Goal: Task Accomplishment & Management: Manage account settings

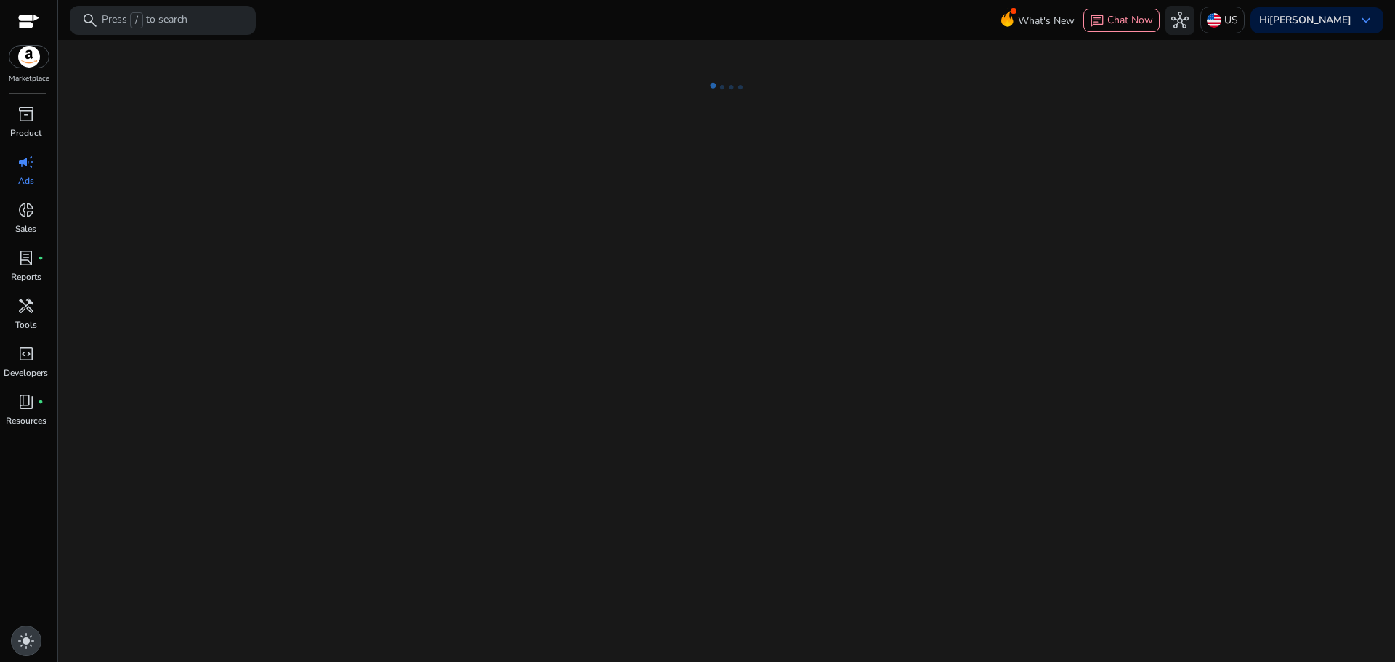
click at [28, 637] on span "light_mode" at bounding box center [25, 640] width 17 height 17
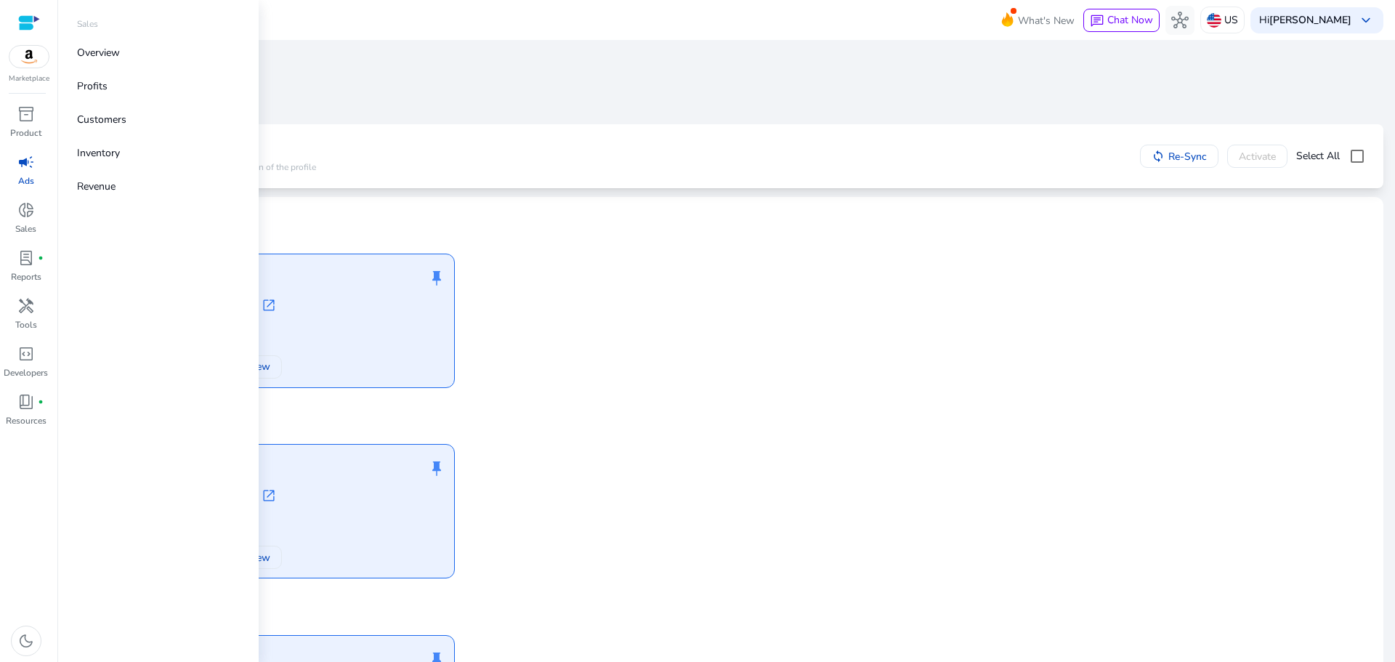
click at [26, 169] on span "campaign" at bounding box center [25, 161] width 17 height 17
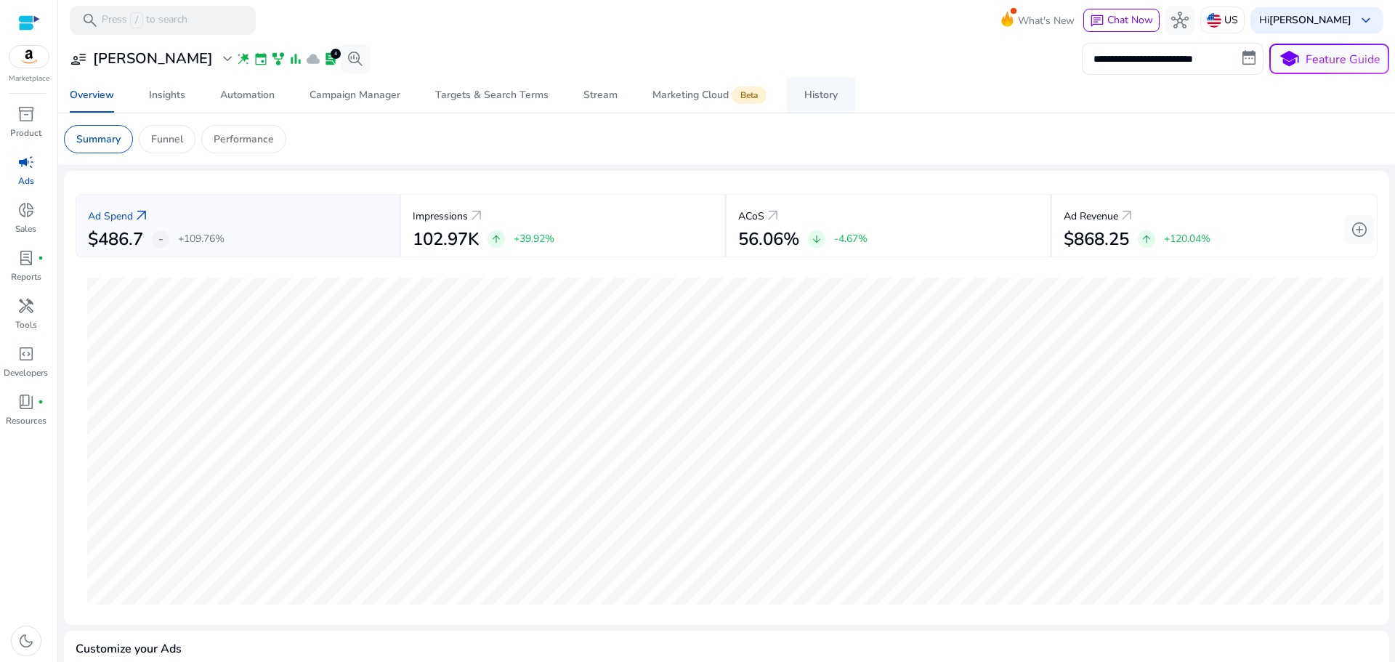
click at [797, 96] on link "History" at bounding box center [821, 95] width 68 height 35
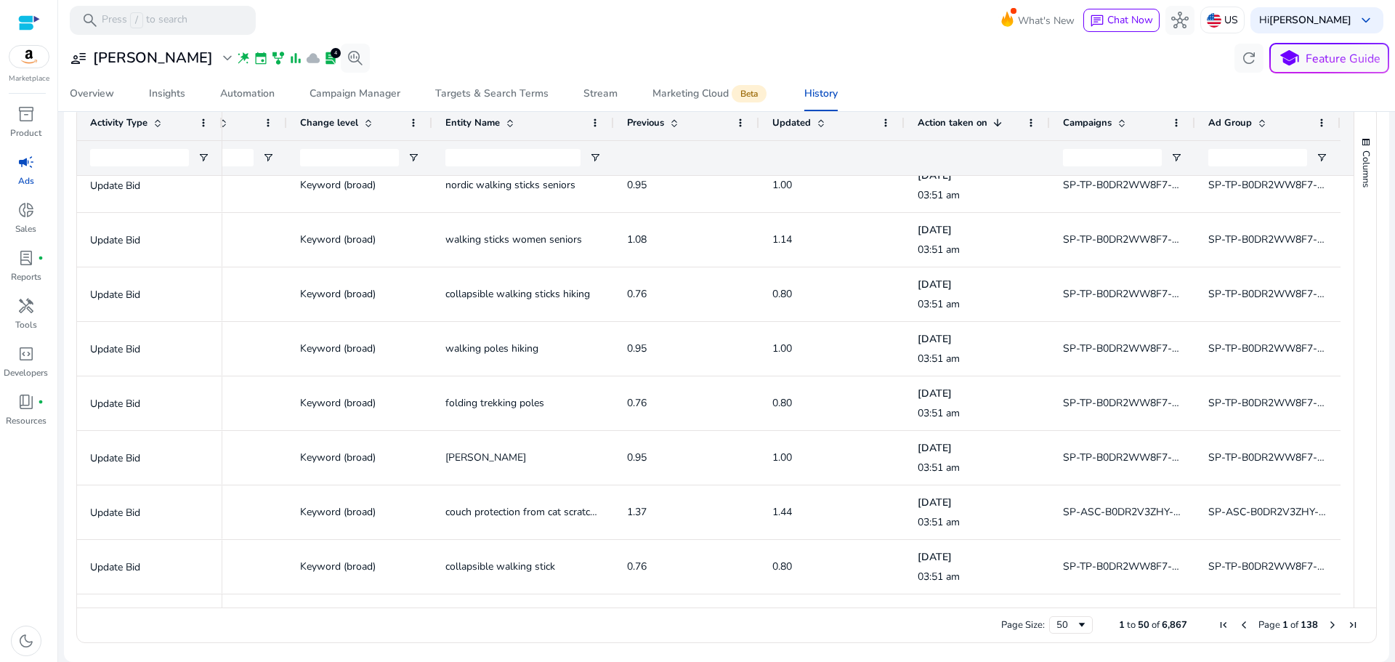
scroll to position [2037, 0]
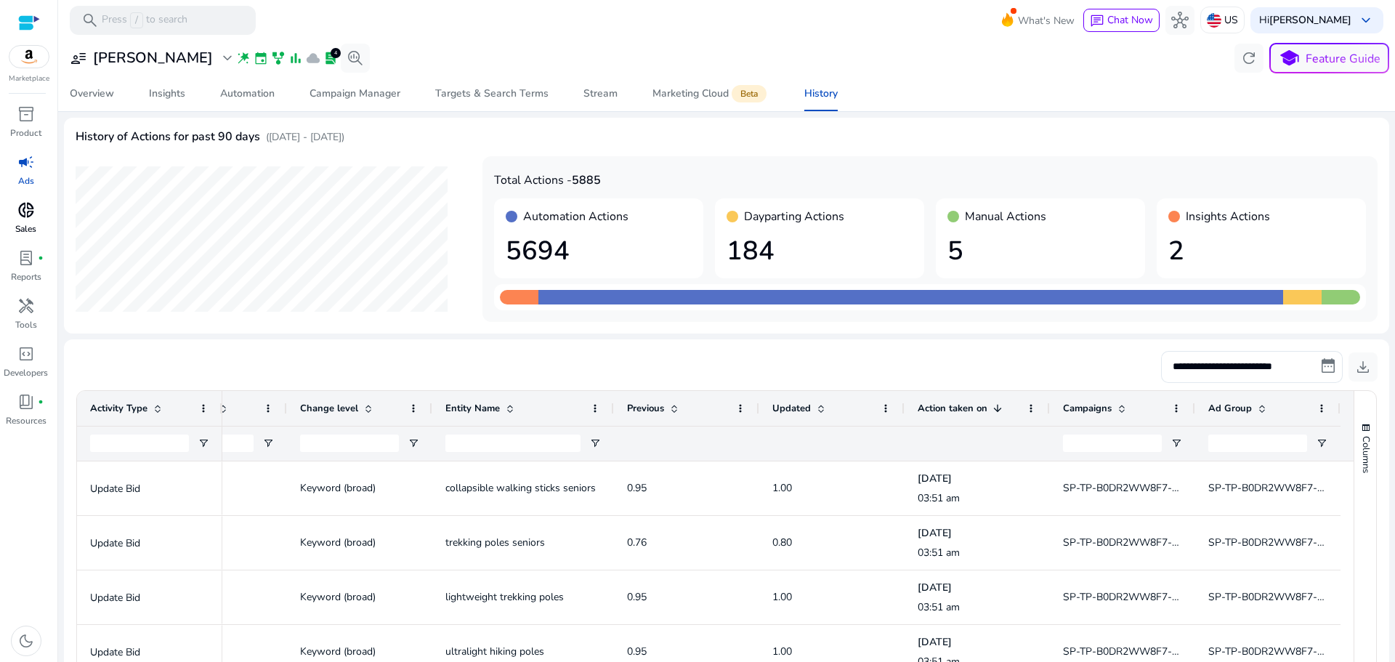
click at [16, 214] on div "donut_small" at bounding box center [26, 209] width 41 height 23
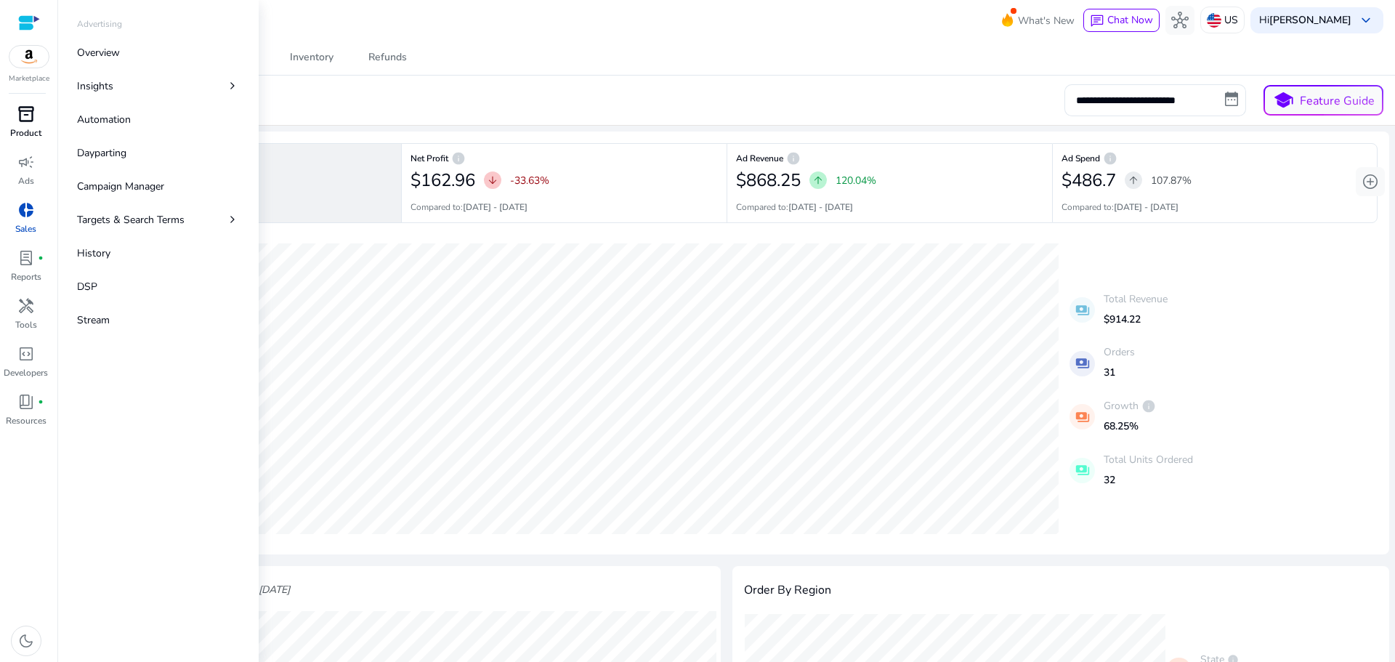
click at [27, 111] on span "inventory_2" at bounding box center [25, 113] width 17 height 17
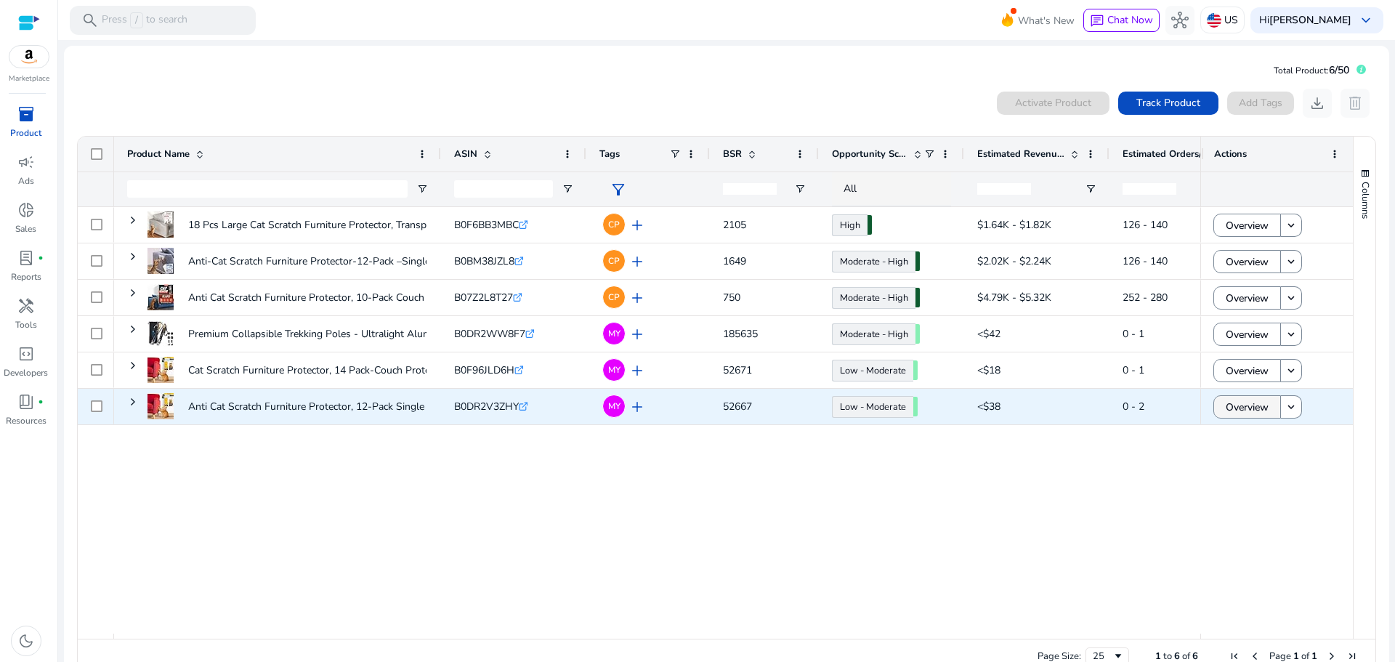
click at [1250, 411] on span "Overview" at bounding box center [1247, 407] width 43 height 30
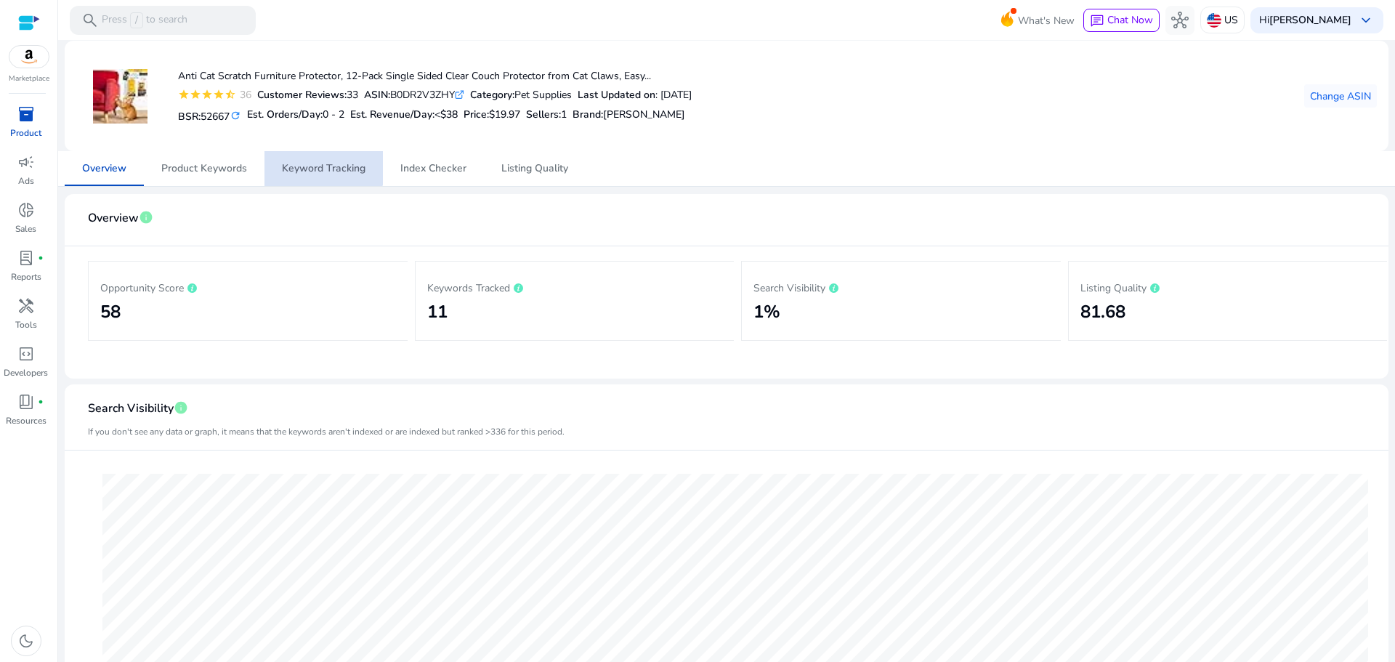
click at [317, 156] on span "Keyword Tracking" at bounding box center [324, 168] width 84 height 35
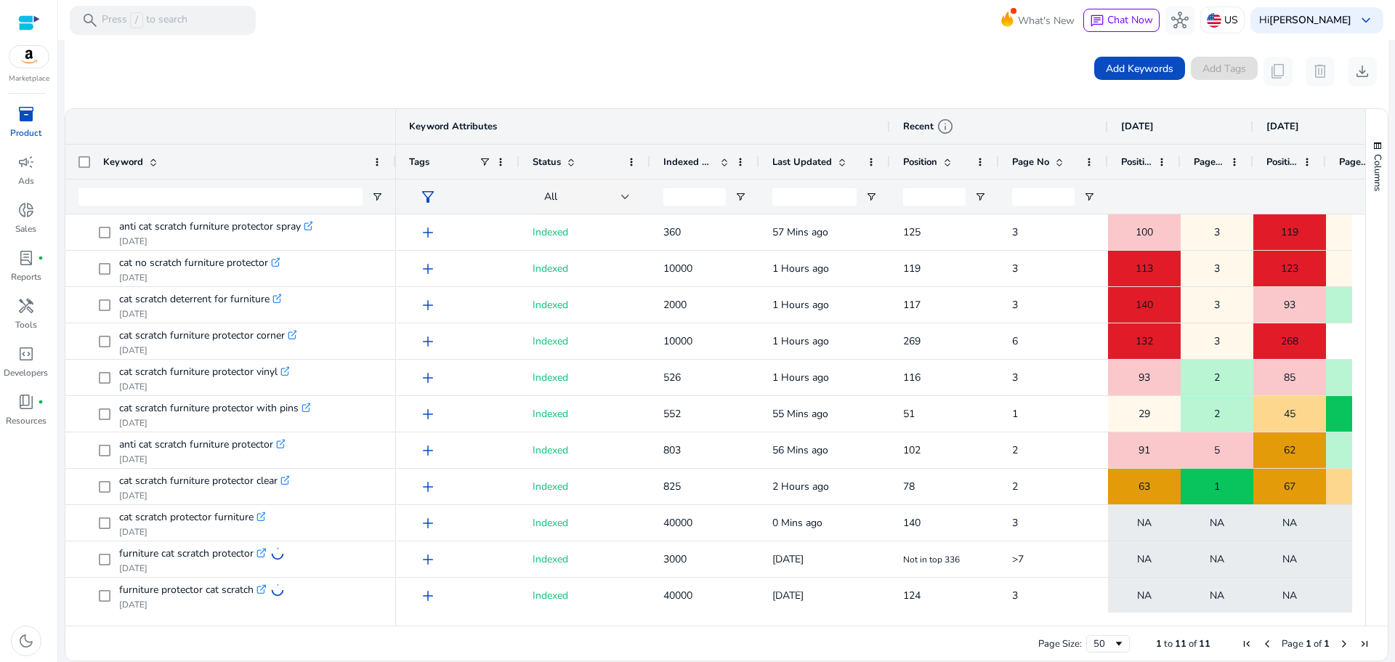
drag, startPoint x: 282, startPoint y: 162, endPoint x: 395, endPoint y: 177, distance: 113.6
click at [395, 177] on div at bounding box center [395, 162] width 6 height 34
click at [1181, 154] on div "Page No" at bounding box center [1217, 161] width 73 height 35
drag, startPoint x: 1179, startPoint y: 153, endPoint x: 1181, endPoint y: 161, distance: 8.3
click at [1181, 161] on div at bounding box center [1182, 162] width 6 height 34
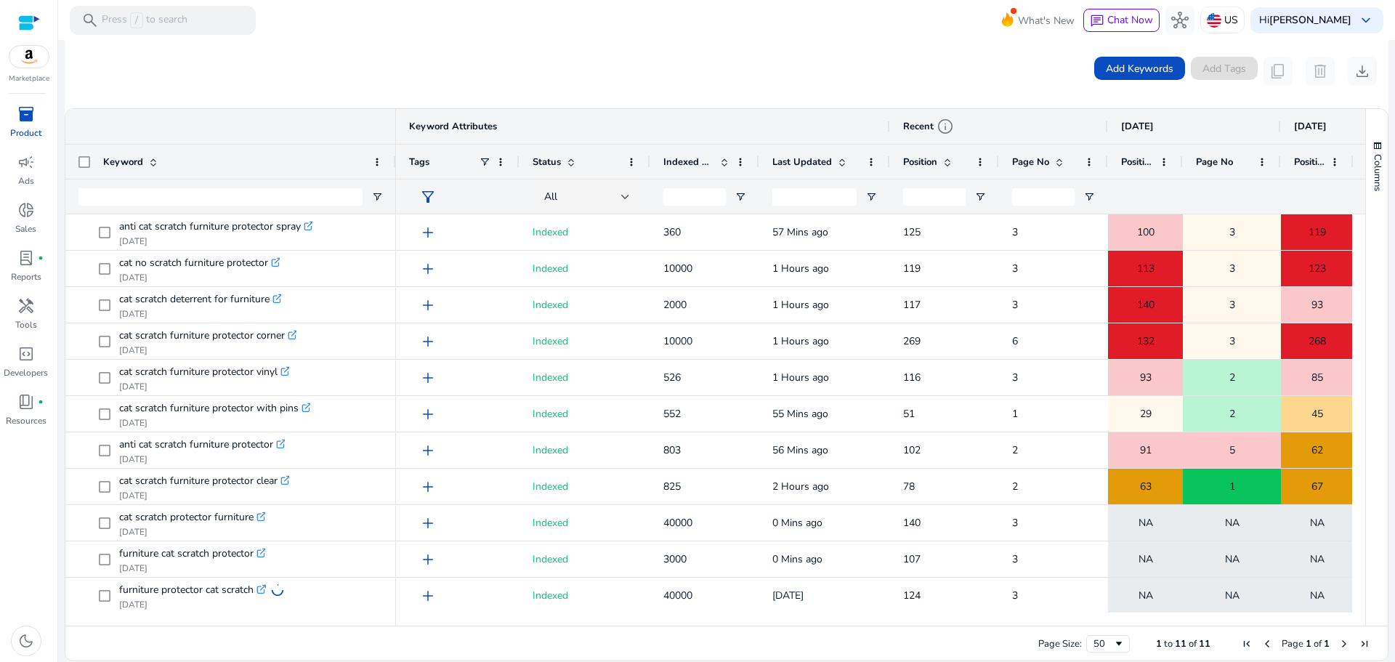
drag, startPoint x: 1254, startPoint y: 154, endPoint x: 1280, endPoint y: 156, distance: 25.5
click at [1280, 156] on div at bounding box center [1280, 162] width 6 height 34
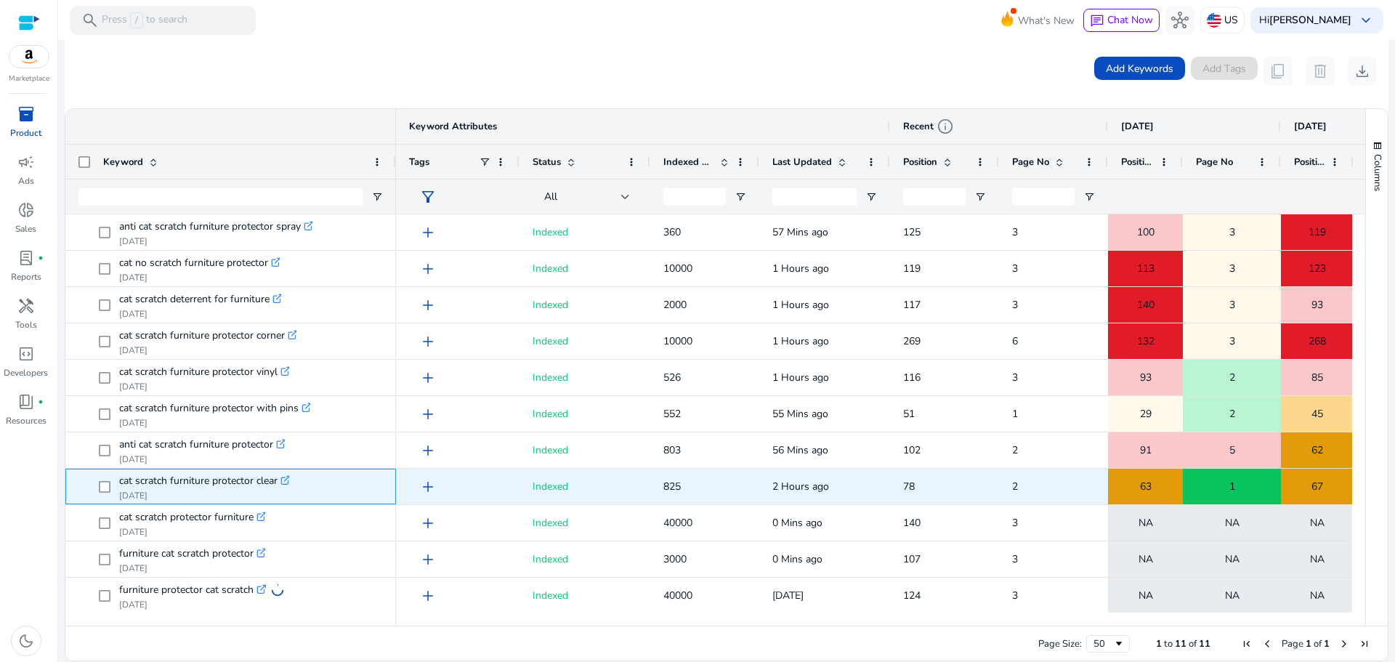
click at [287, 482] on icon ".st0{fill:#2c8af8}" at bounding box center [285, 480] width 10 height 10
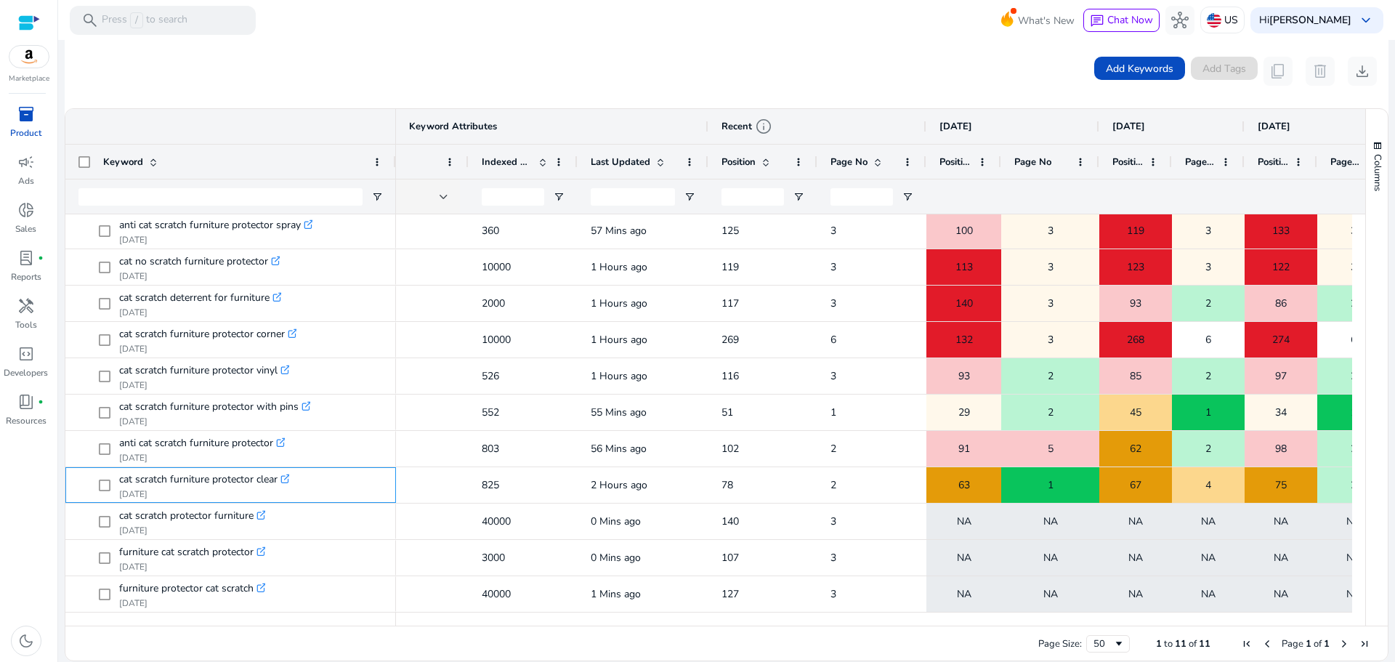
scroll to position [0, 353]
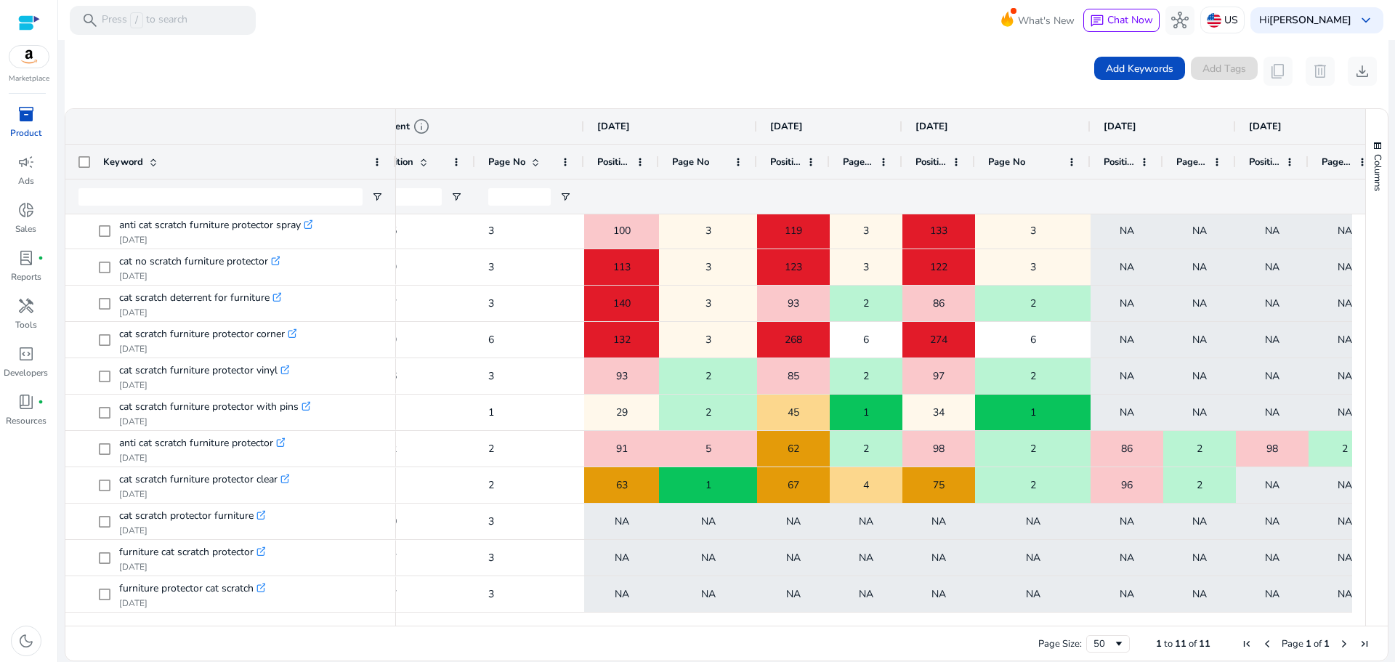
drag, startPoint x: 1044, startPoint y: 163, endPoint x: 1088, endPoint y: 167, distance: 43.7
click at [1088, 167] on div at bounding box center [1090, 162] width 6 height 34
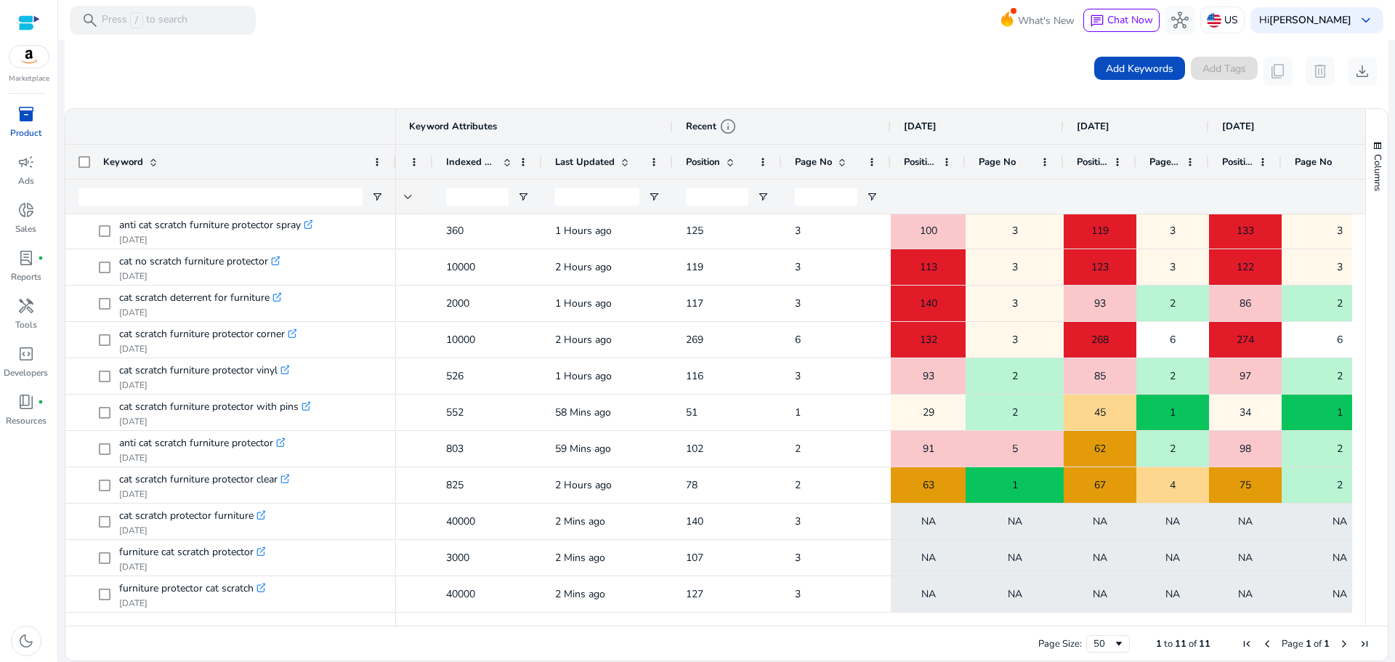
drag, startPoint x: 797, startPoint y: 626, endPoint x: 535, endPoint y: 621, distance: 261.6
click at [540, 621] on div "Drag here to set row groups Drag here to set column labels Keyword [DATE] [DATE…" at bounding box center [727, 384] width 1324 height 553
drag, startPoint x: 523, startPoint y: 619, endPoint x: 377, endPoint y: 618, distance: 146.0
click at [377, 618] on div at bounding box center [715, 619] width 1300 height 13
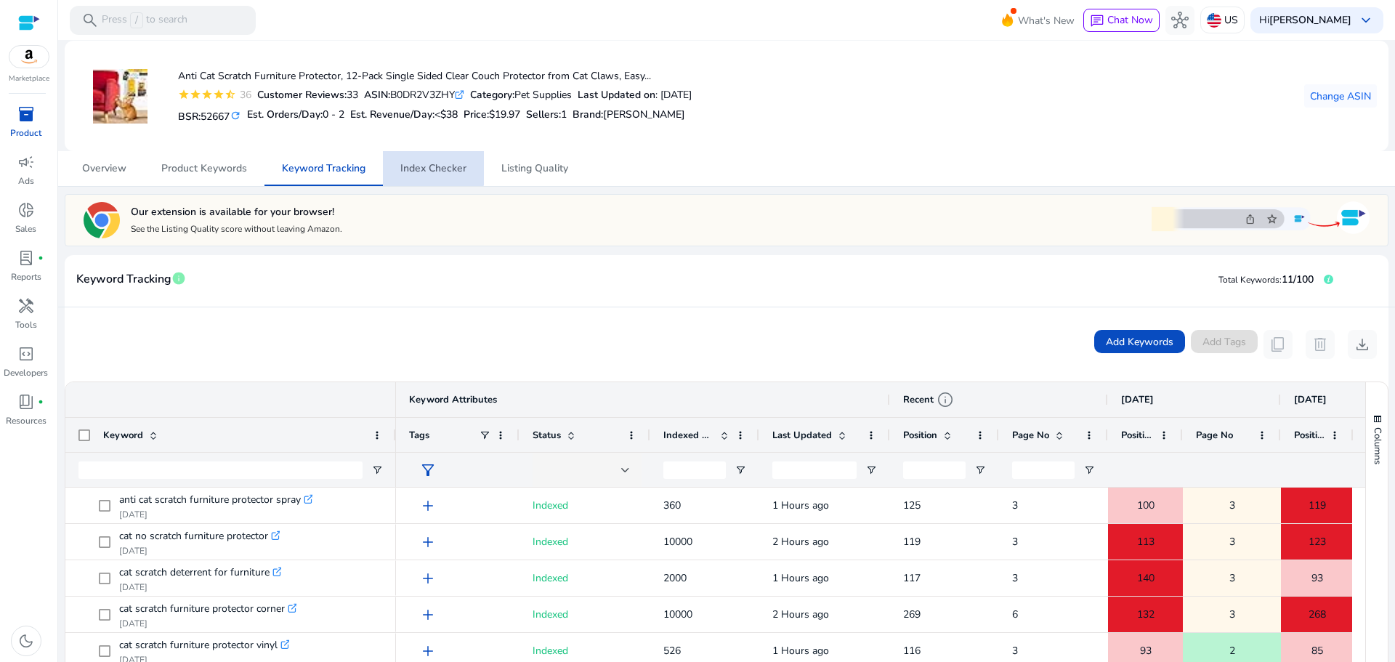
click at [428, 166] on span "Index Checker" at bounding box center [433, 168] width 66 height 10
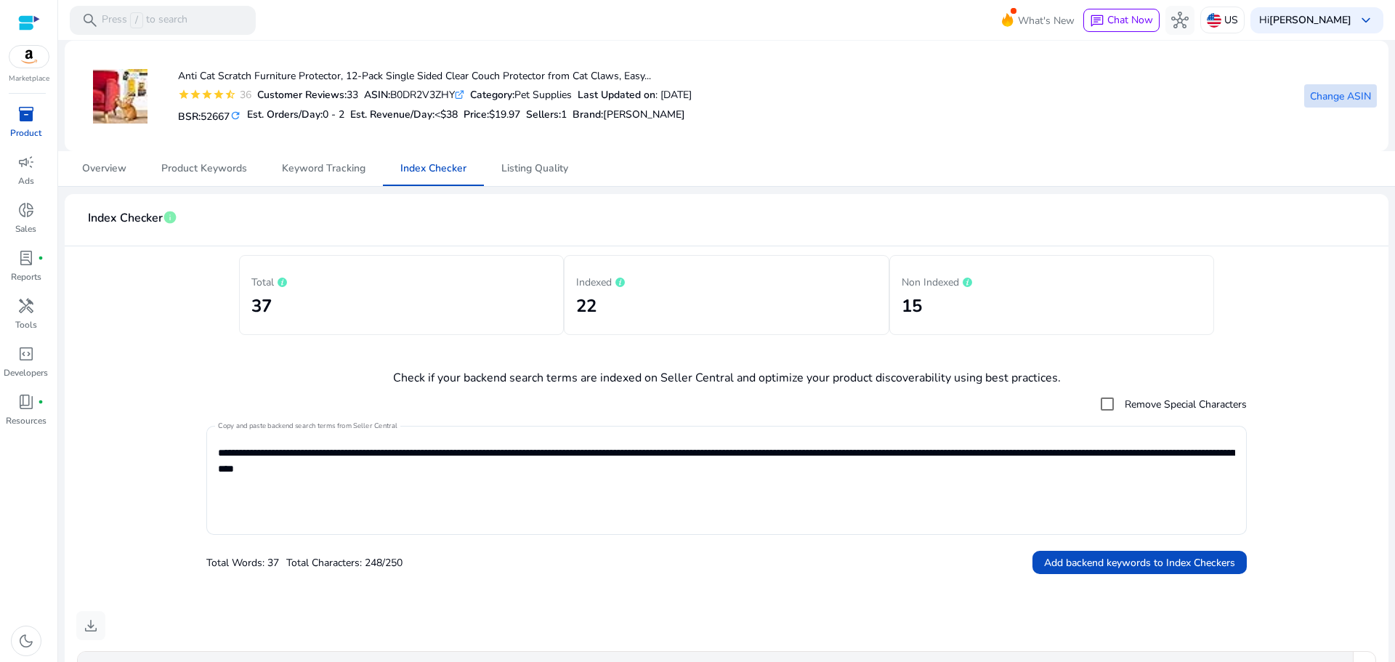
click at [1326, 107] on span at bounding box center [1340, 95] width 73 height 35
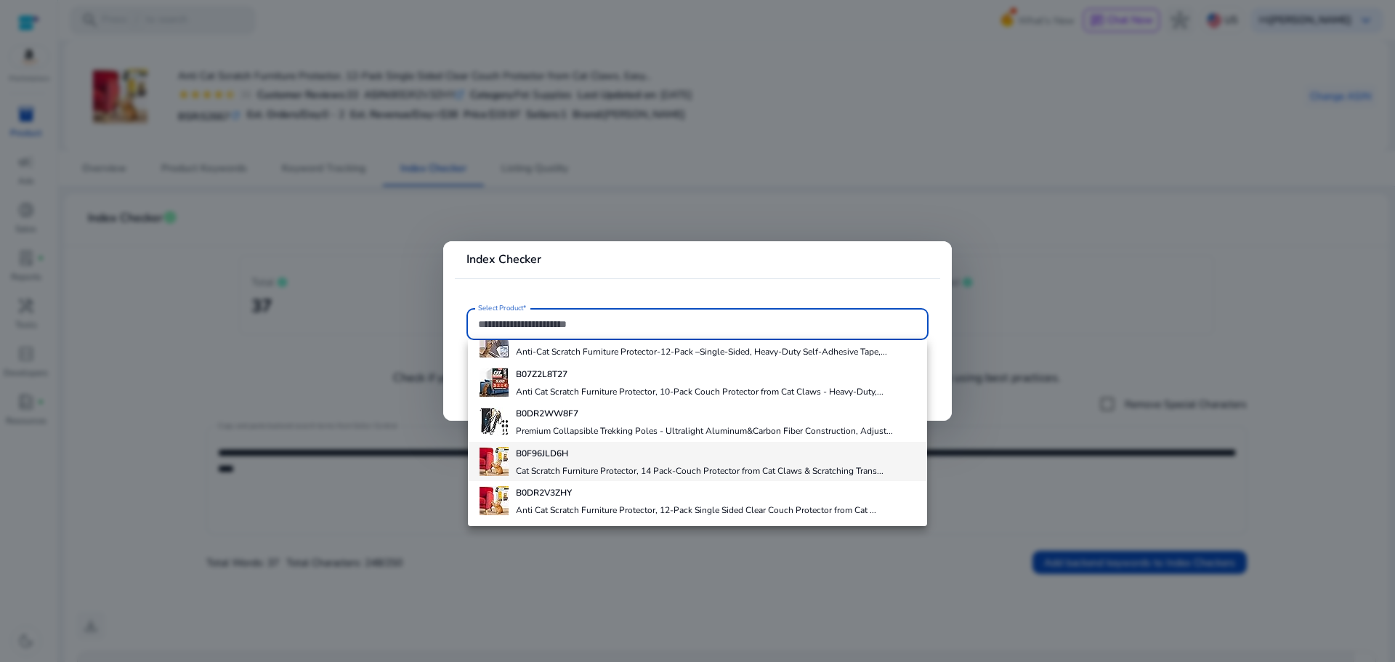
click at [615, 467] on h4 "Cat Scratch Furniture Protector, 14 Pack-Couch Protector from Cat Claws & Scrat…" at bounding box center [700, 471] width 368 height 12
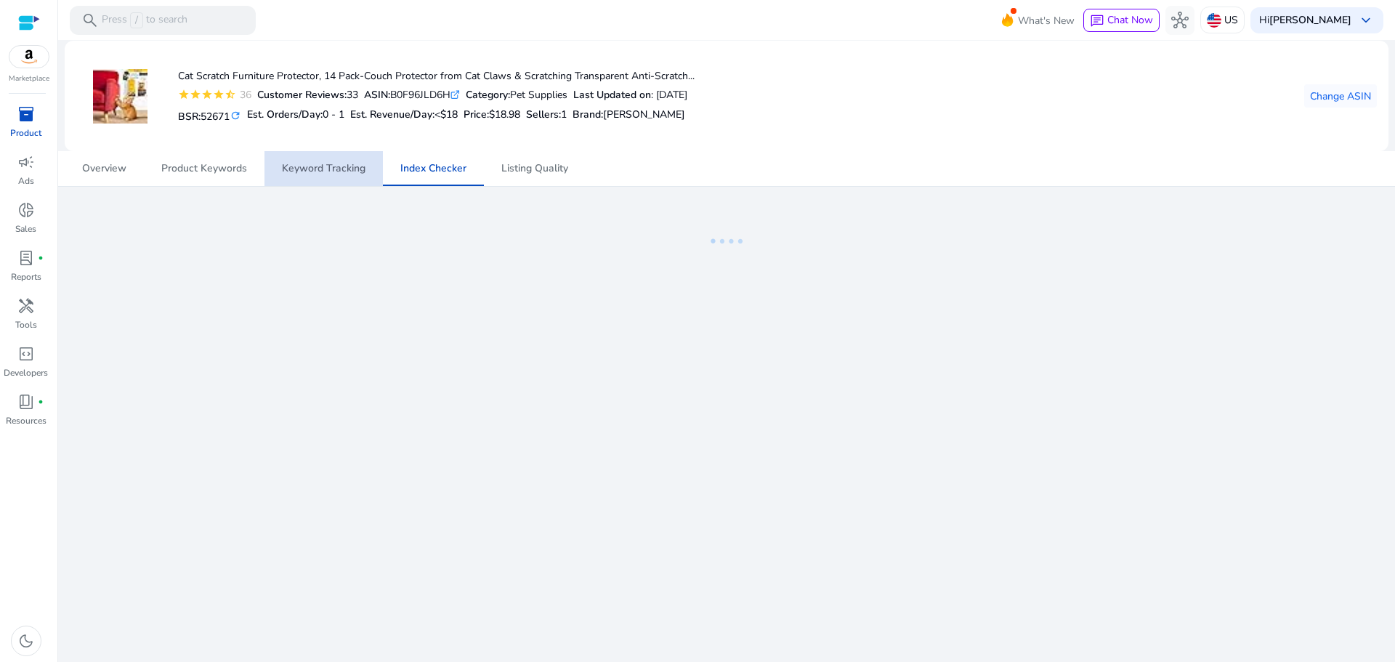
click at [327, 167] on span "Keyword Tracking" at bounding box center [324, 168] width 84 height 10
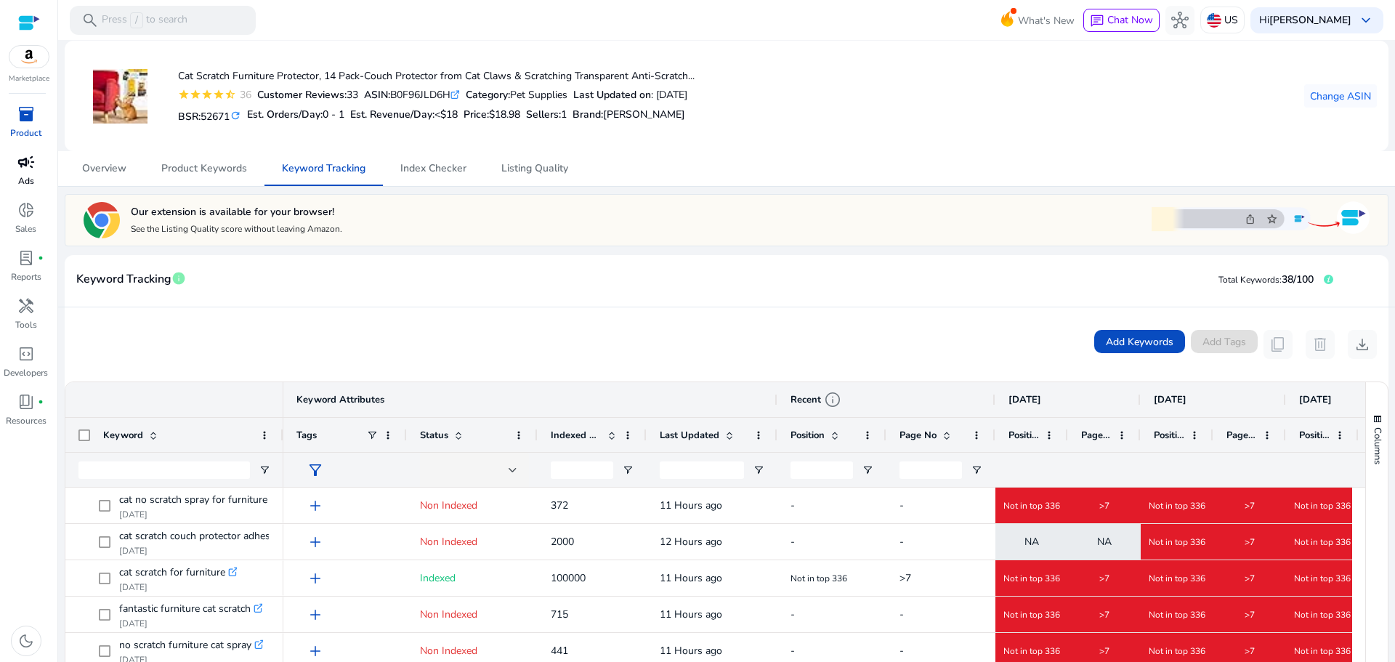
click at [32, 174] on p "Ads" at bounding box center [26, 180] width 16 height 13
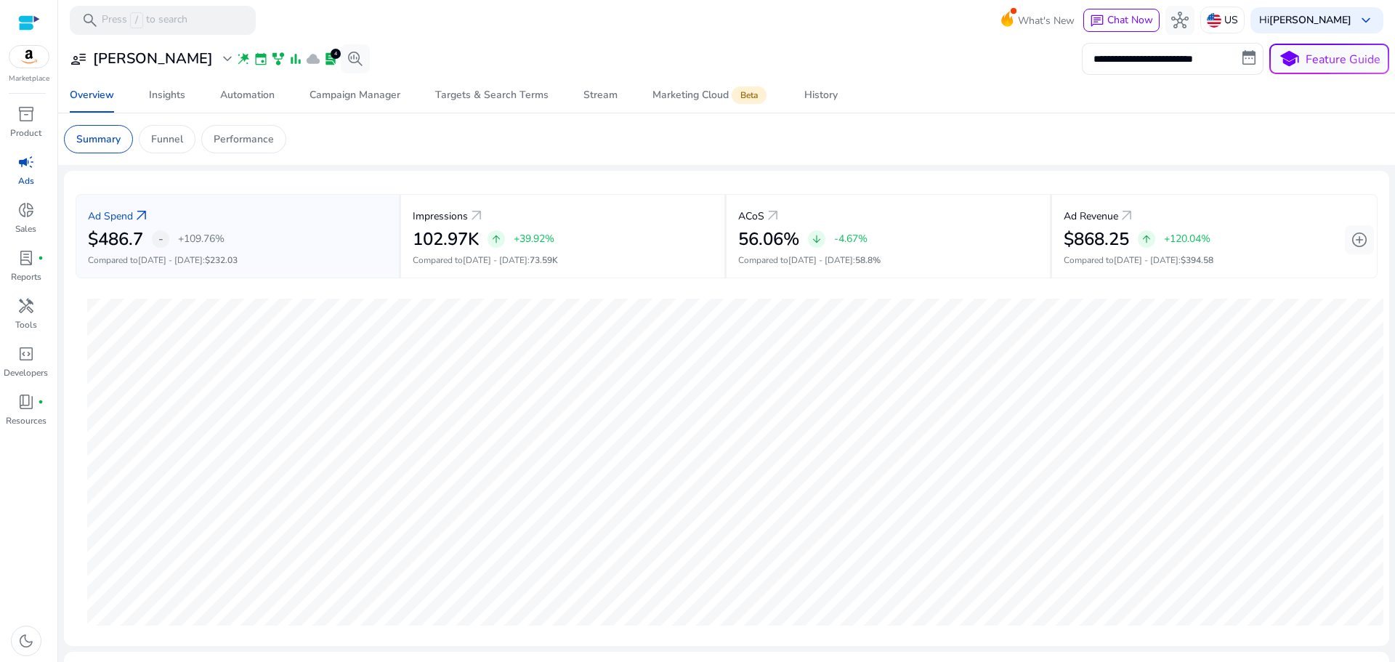
drag, startPoint x: 615, startPoint y: 241, endPoint x: 231, endPoint y: -34, distance: 472.8
click at [231, 0] on html "**********" at bounding box center [697, 331] width 1395 height 662
click at [447, 23] on mat-toolbar "search Press / to search What's New chat Chat Now hub US Hi [PERSON_NAME] keybo…" at bounding box center [726, 20] width 1337 height 40
click at [159, 139] on p "Funnel" at bounding box center [167, 139] width 32 height 15
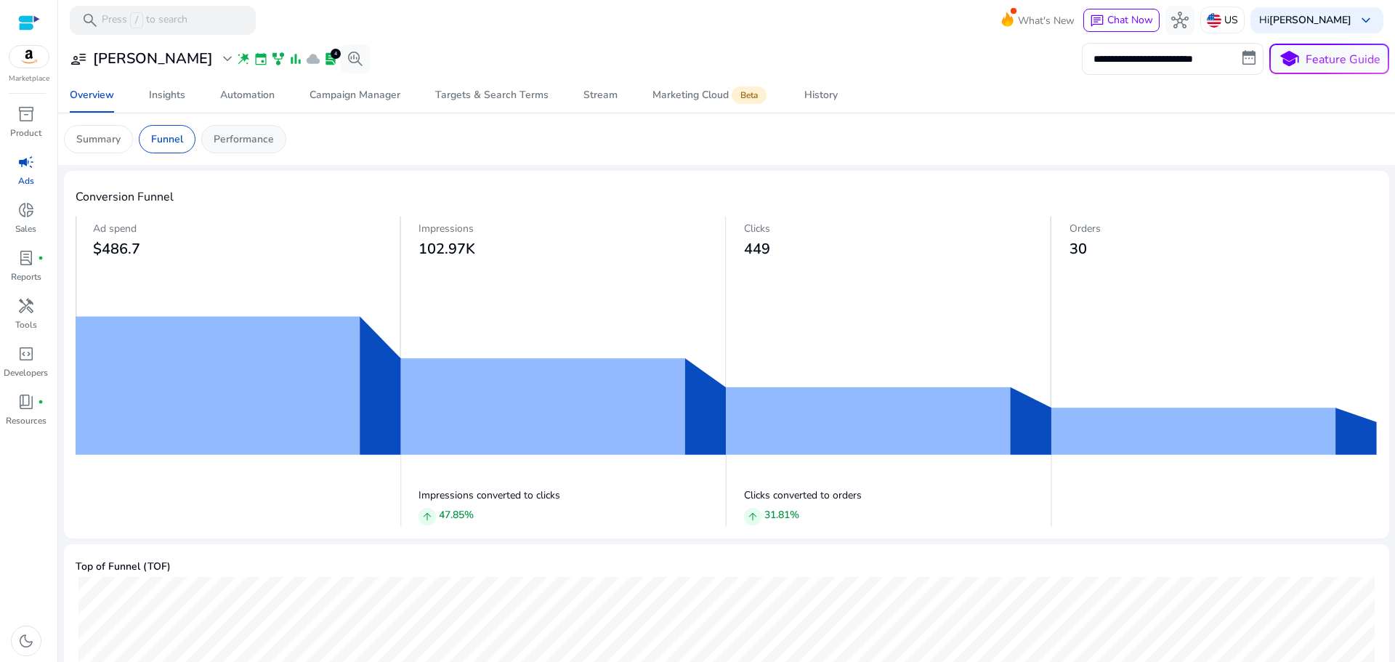
click at [226, 137] on p "Performance" at bounding box center [244, 139] width 60 height 15
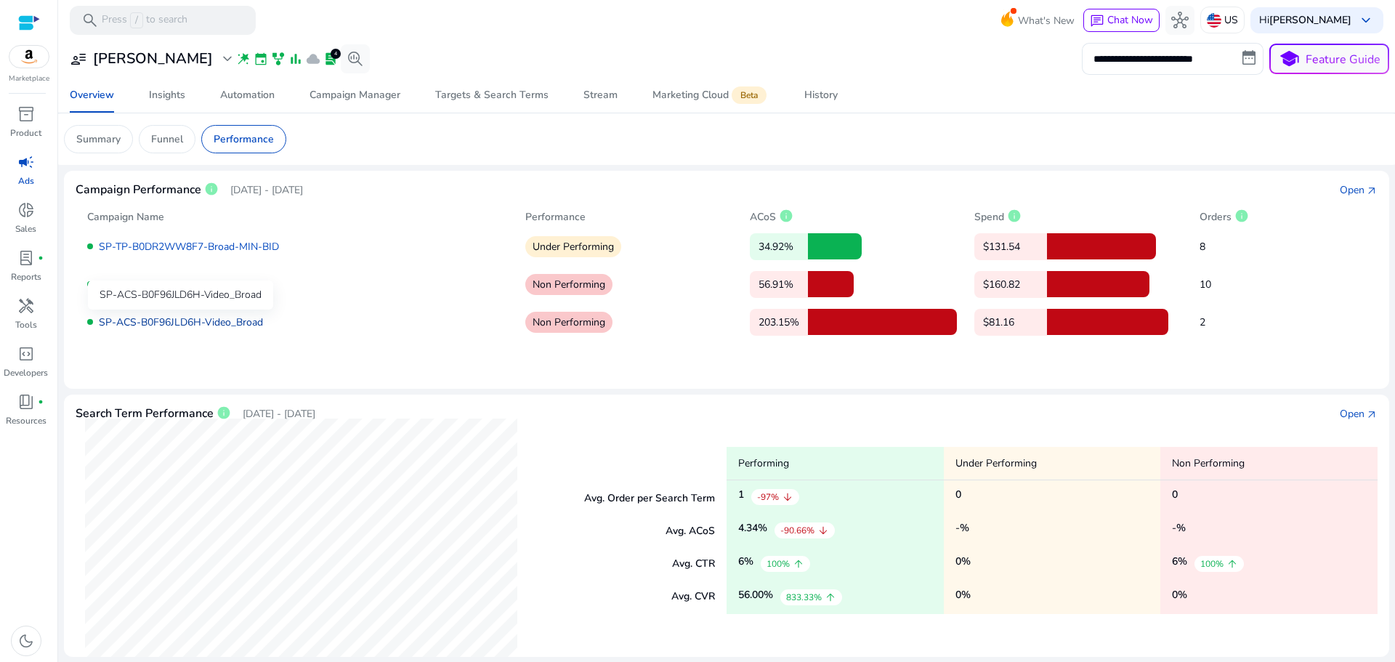
click at [217, 318] on link "SP-ACS-B0F96JLD6H-Video_Broad" at bounding box center [181, 322] width 164 height 14
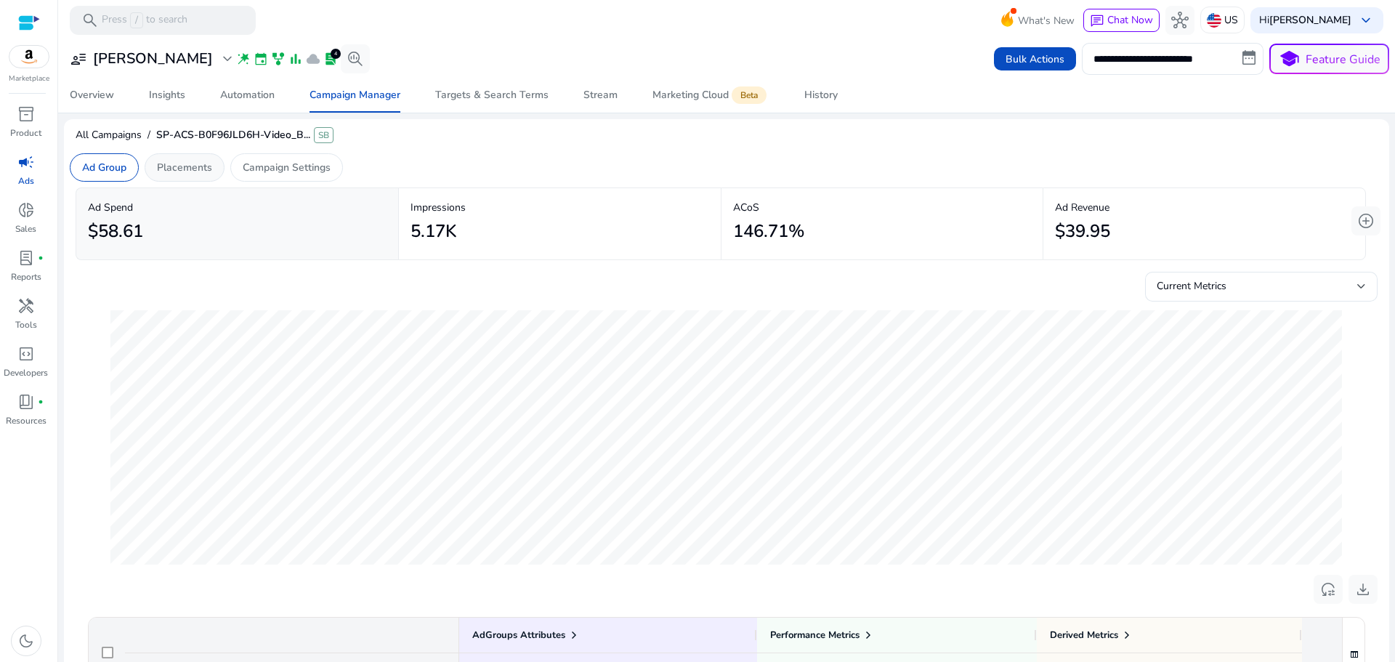
click at [198, 166] on p "Placements" at bounding box center [184, 167] width 55 height 15
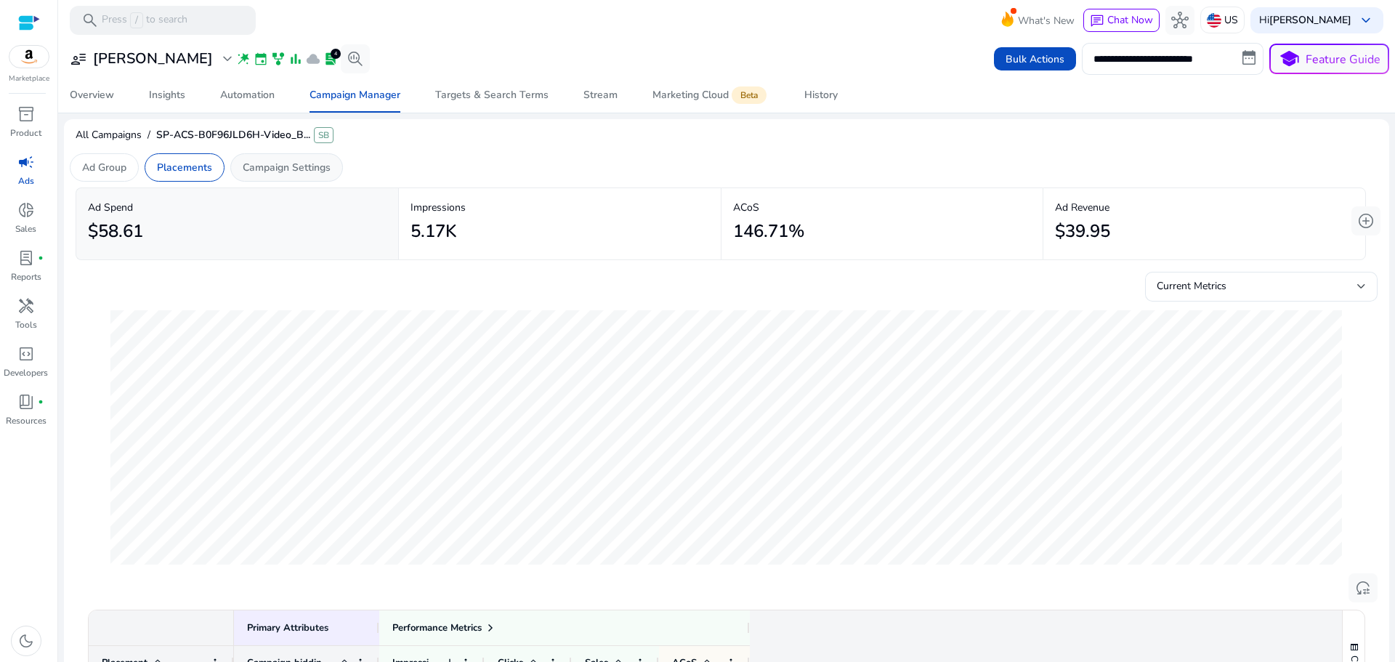
click at [285, 164] on p "Campaign Settings" at bounding box center [287, 167] width 88 height 15
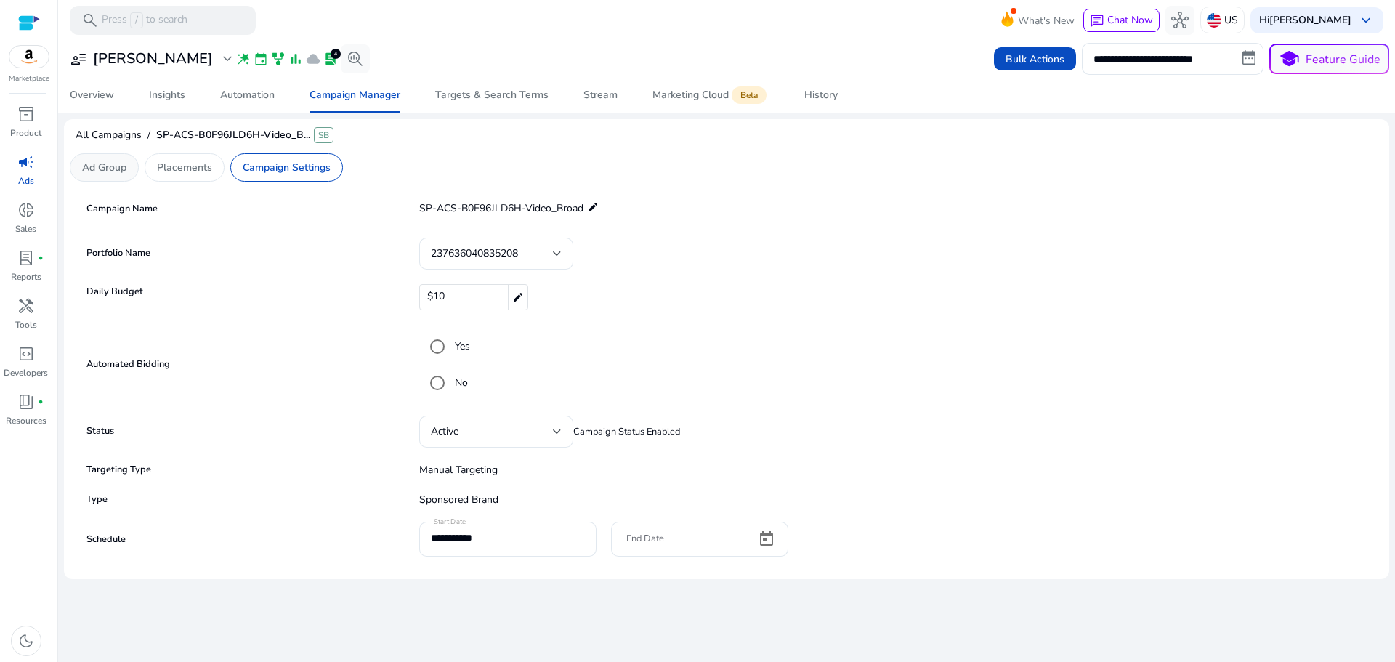
click at [94, 167] on p "Ad Group" at bounding box center [104, 167] width 44 height 15
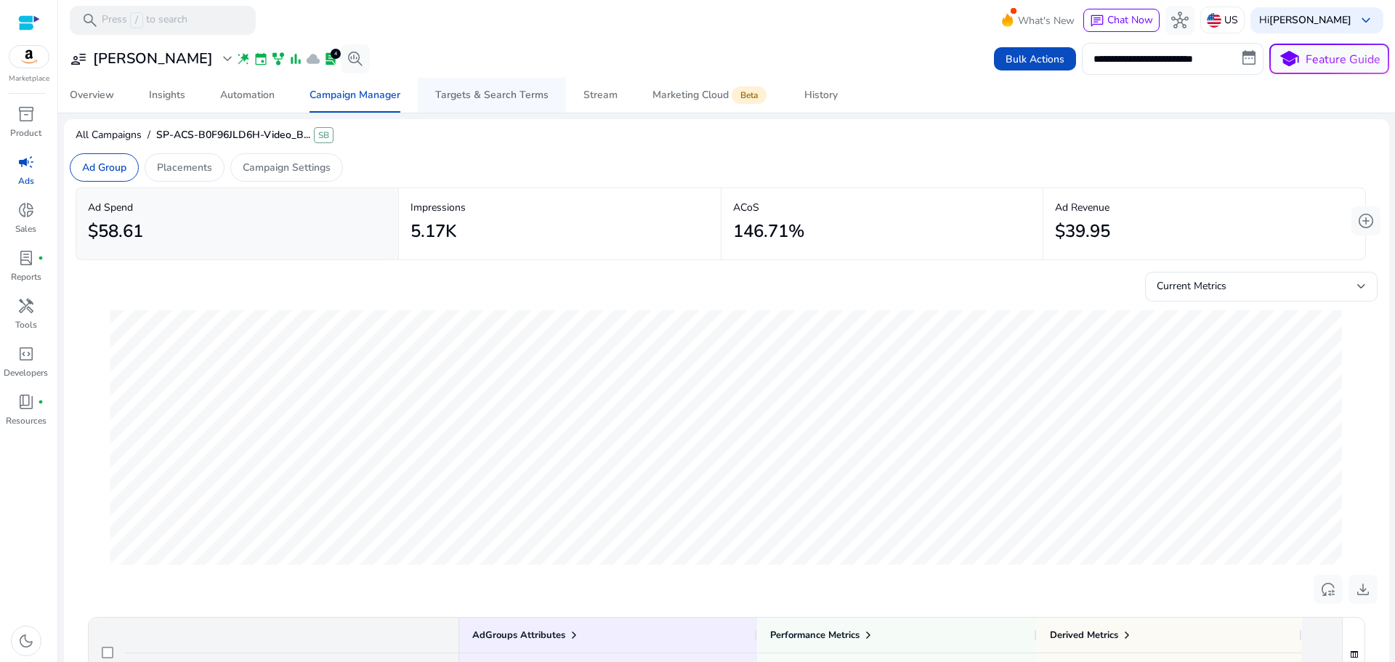
click at [469, 94] on div "Targets & Search Terms" at bounding box center [491, 95] width 113 height 10
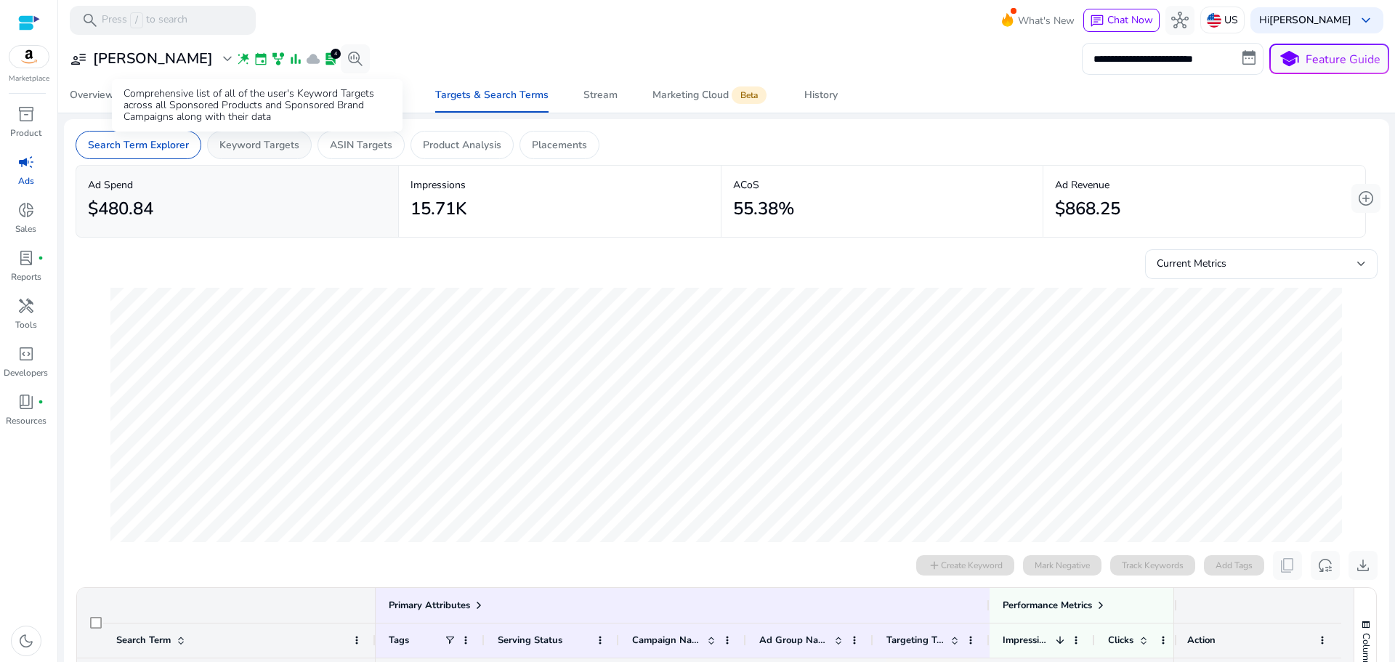
click at [264, 143] on p "Keyword Targets" at bounding box center [259, 144] width 80 height 15
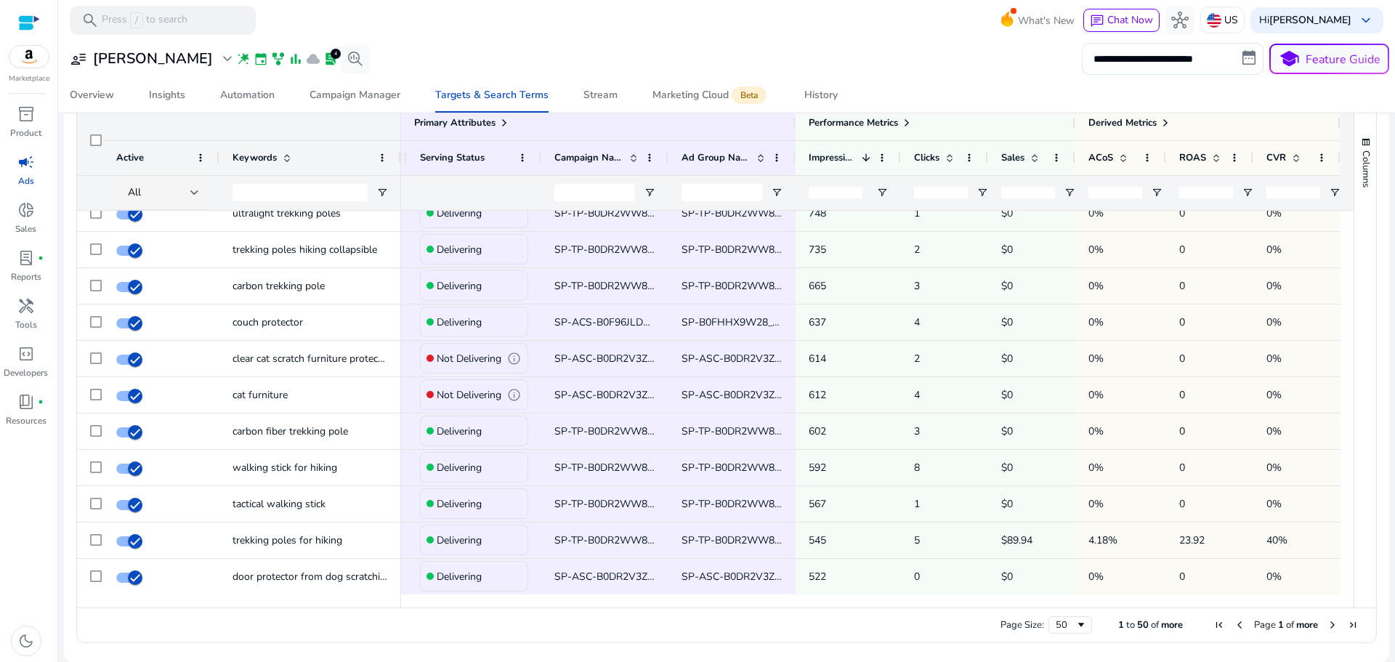
scroll to position [799, 0]
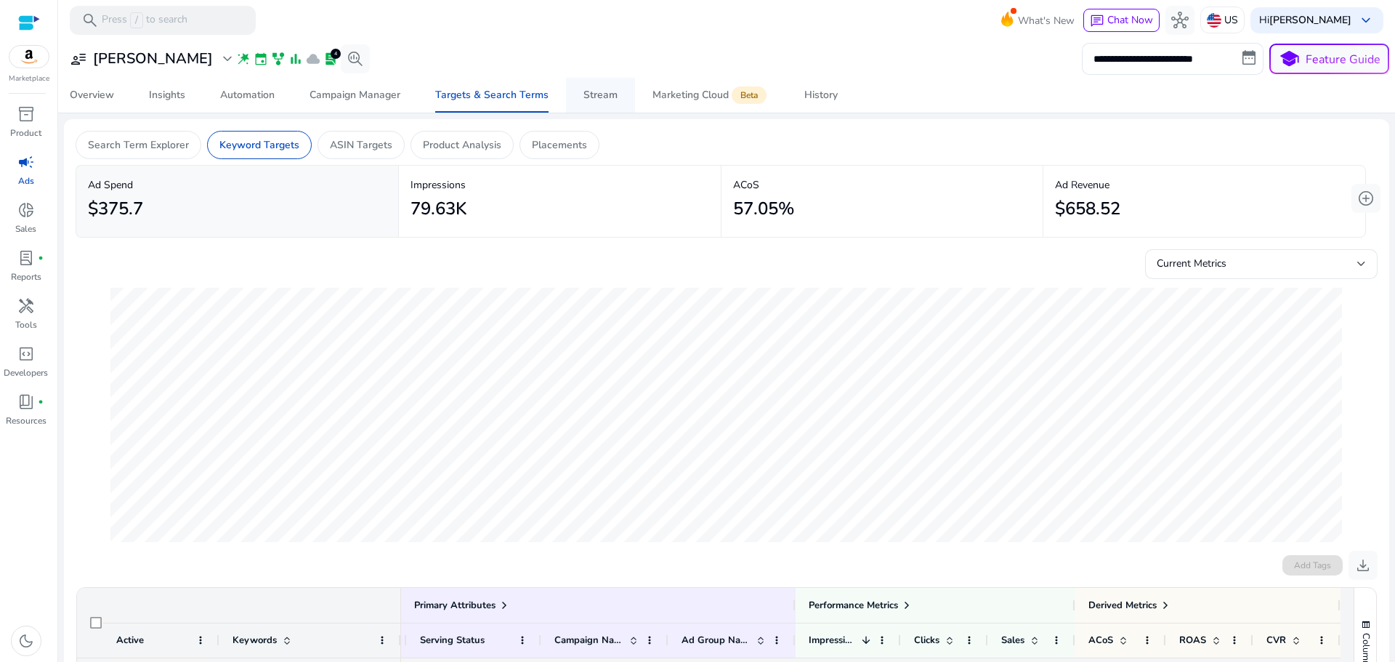
click at [595, 102] on span "Stream" at bounding box center [600, 95] width 34 height 35
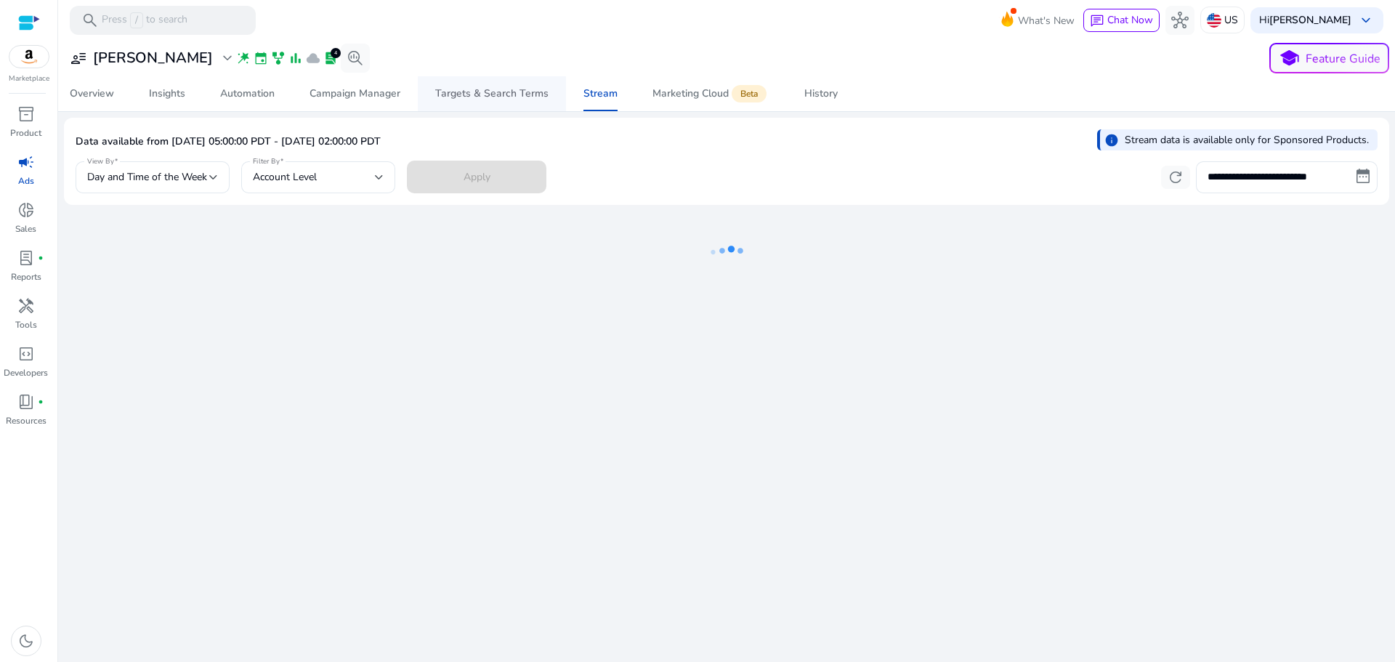
click at [464, 99] on div "Targets & Search Terms" at bounding box center [491, 94] width 113 height 10
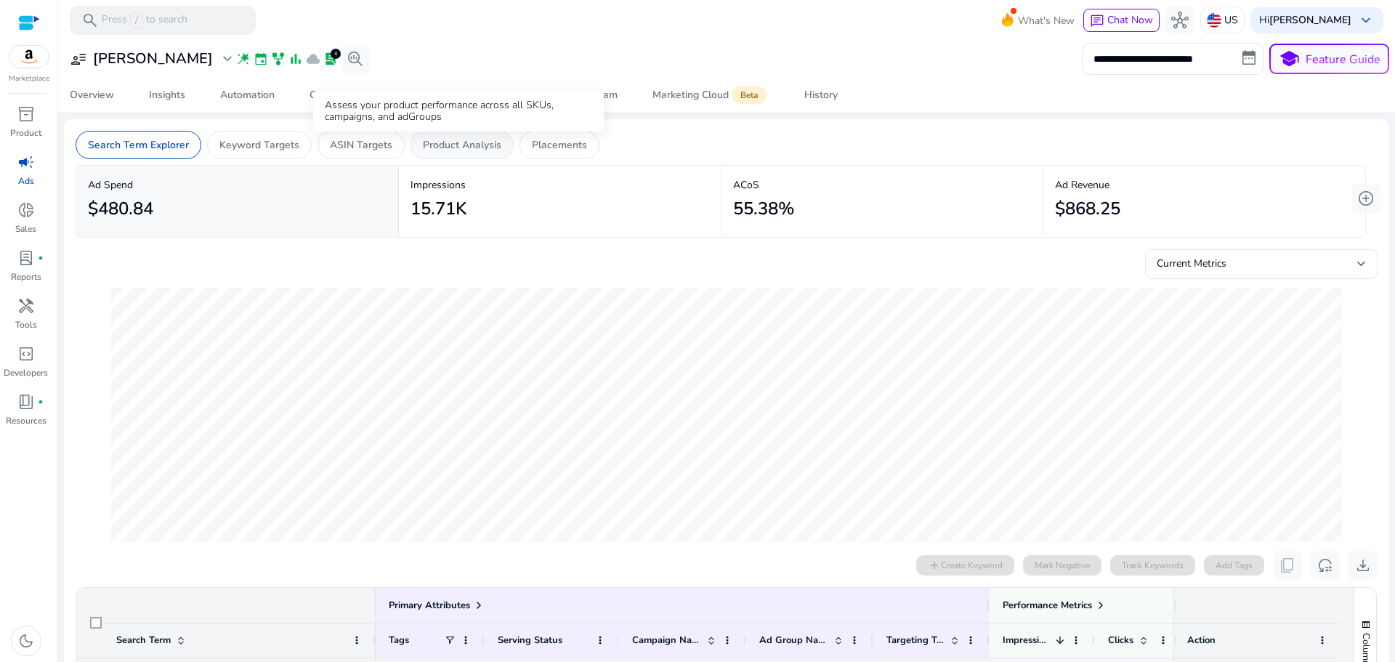
click at [469, 143] on p "Product Analysis" at bounding box center [462, 144] width 78 height 15
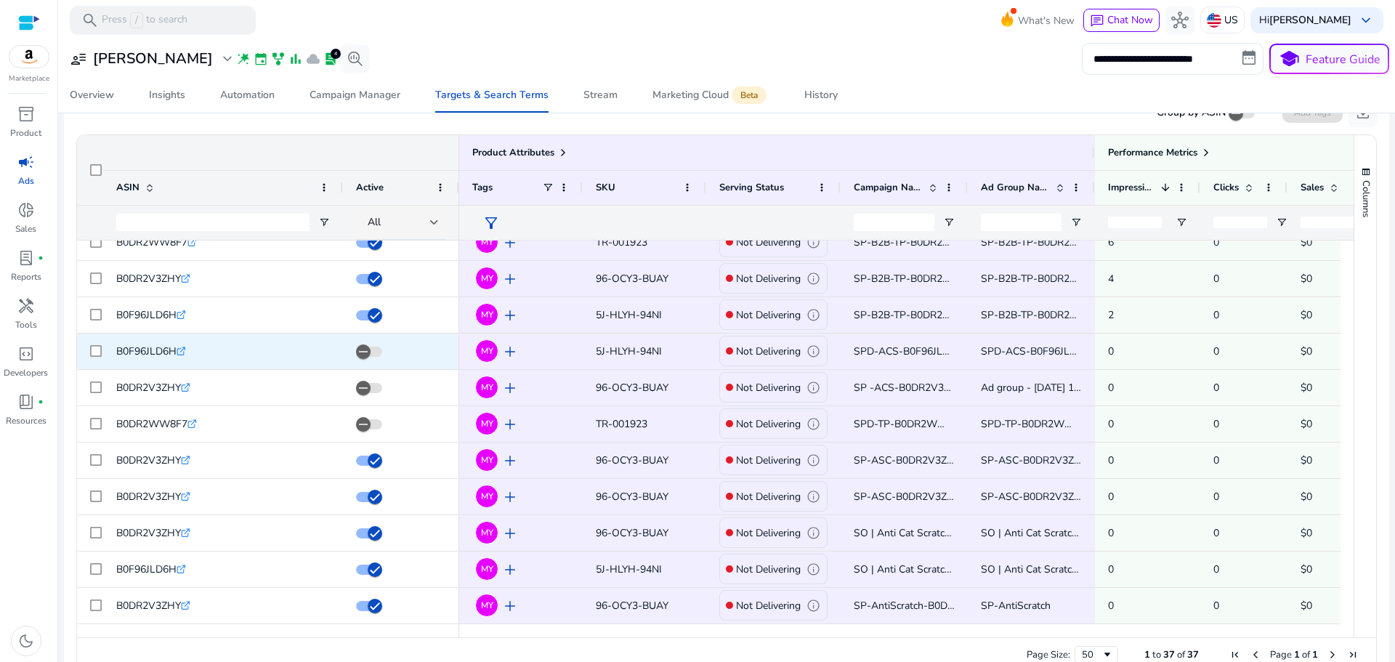
scroll to position [71, 0]
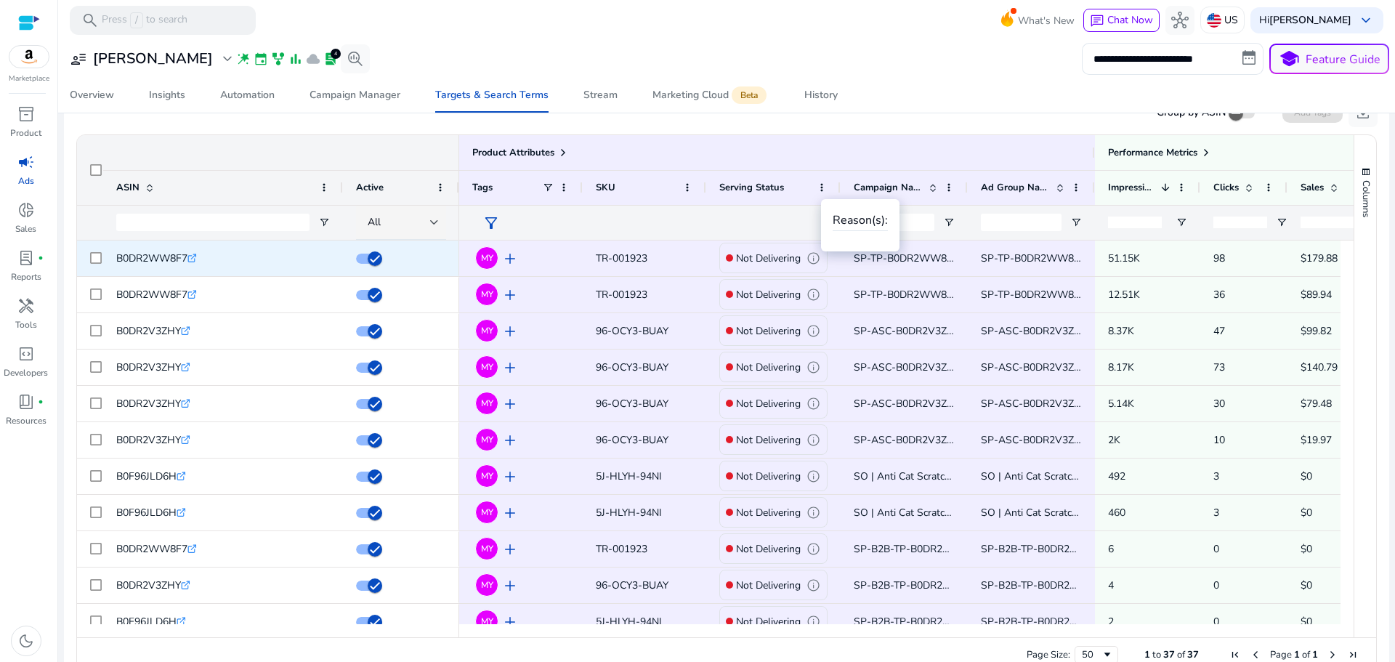
click at [815, 261] on span "info" at bounding box center [814, 258] width 14 height 14
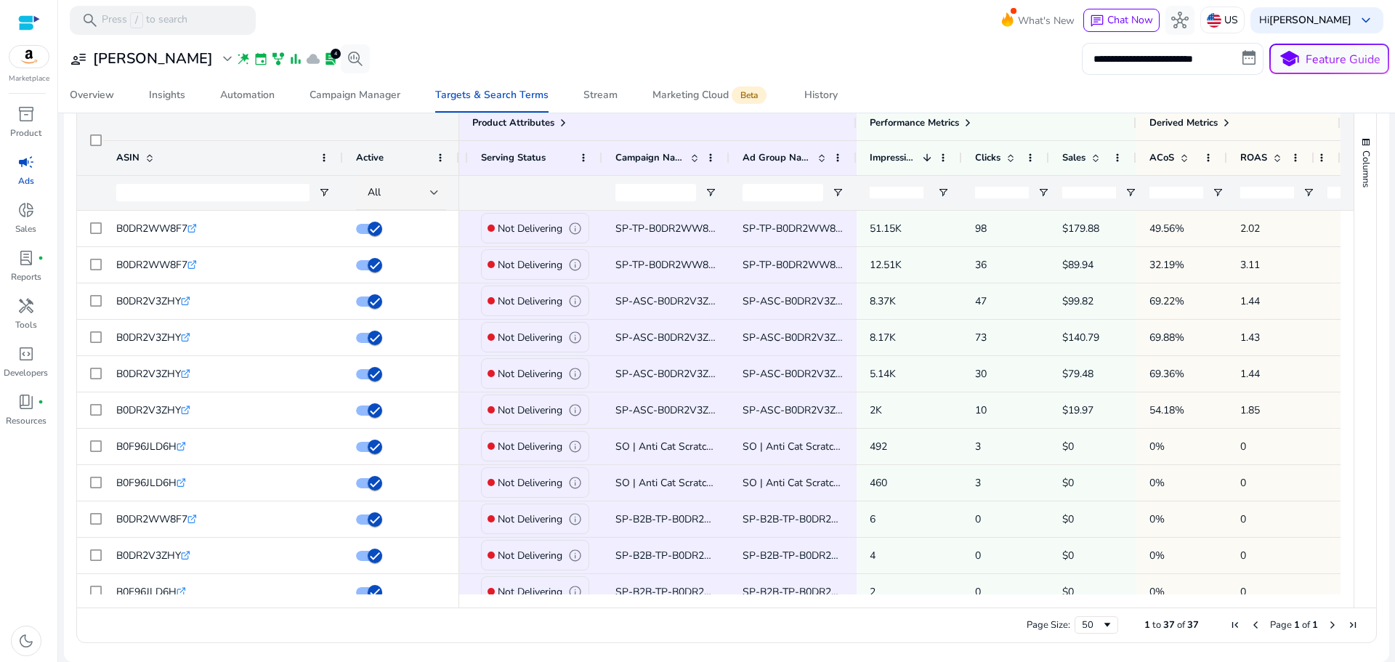
drag, startPoint x: 1156, startPoint y: 610, endPoint x: 1247, endPoint y: 621, distance: 91.5
click at [1247, 624] on div "Page Size: 50 1 to 37 of 37 Page 1 of 1" at bounding box center [726, 624] width 1299 height 35
drag, startPoint x: 1152, startPoint y: 601, endPoint x: 1173, endPoint y: 606, distance: 21.7
click at [1173, 606] on div at bounding box center [899, 600] width 881 height 13
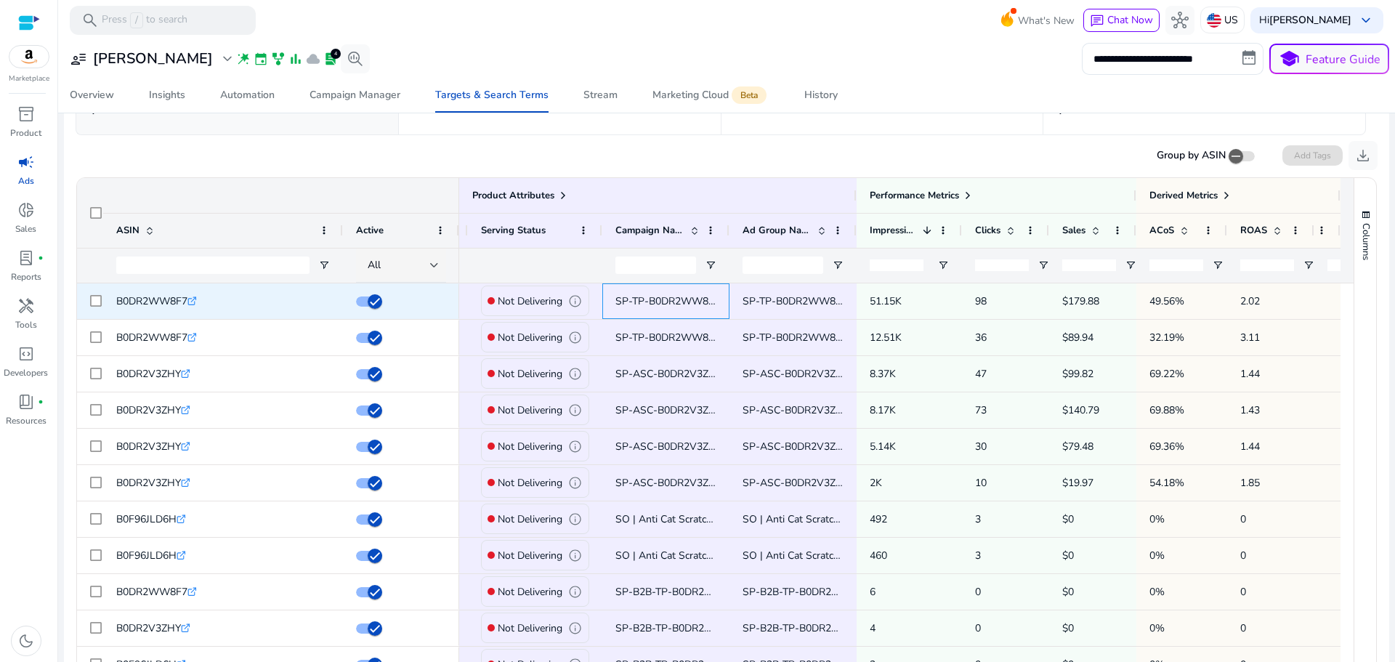
click at [714, 304] on div "SP-TP-B0DR2WW8F7-Broad-MIN-BID" at bounding box center [665, 301] width 127 height 36
click at [769, 307] on span "SP-TP-B0DR2WW8F7-Broad-MIN-BID" at bounding box center [833, 301] width 180 height 14
click at [729, 310] on div "SP-TP-B0DR2WW8F7-Broad-MIN-BID" at bounding box center [792, 301] width 127 height 36
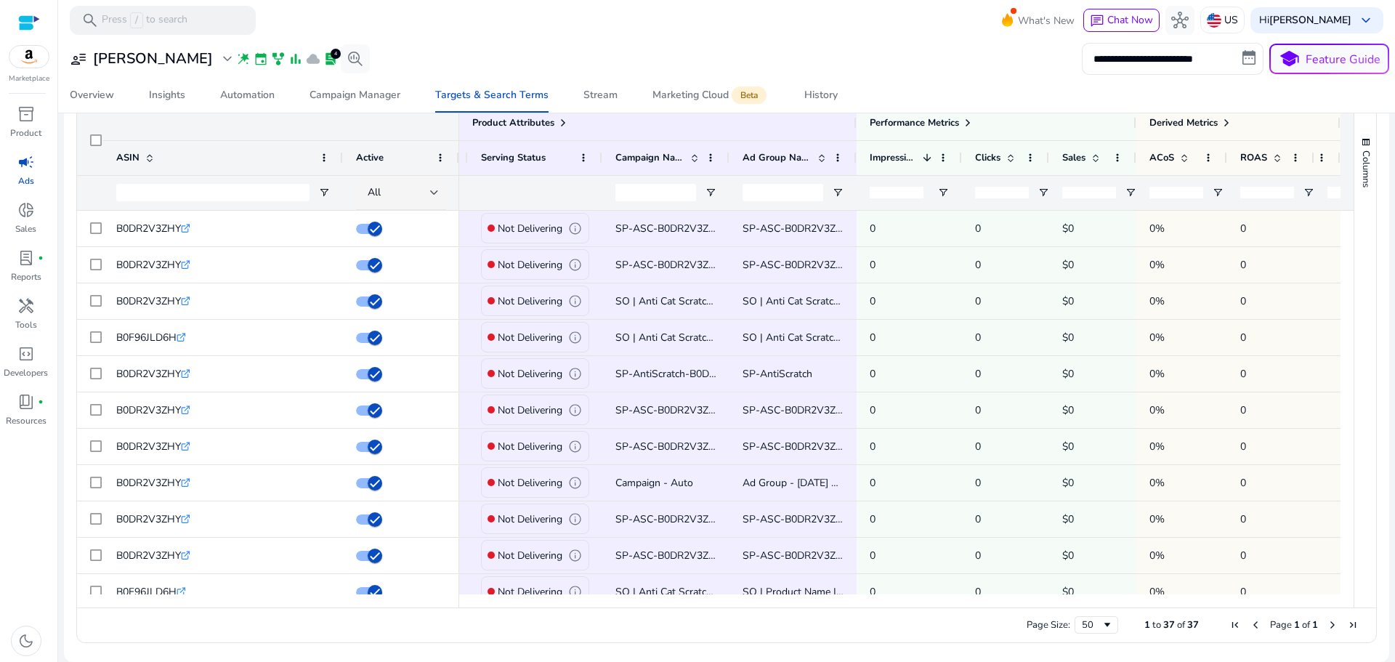
scroll to position [961, 0]
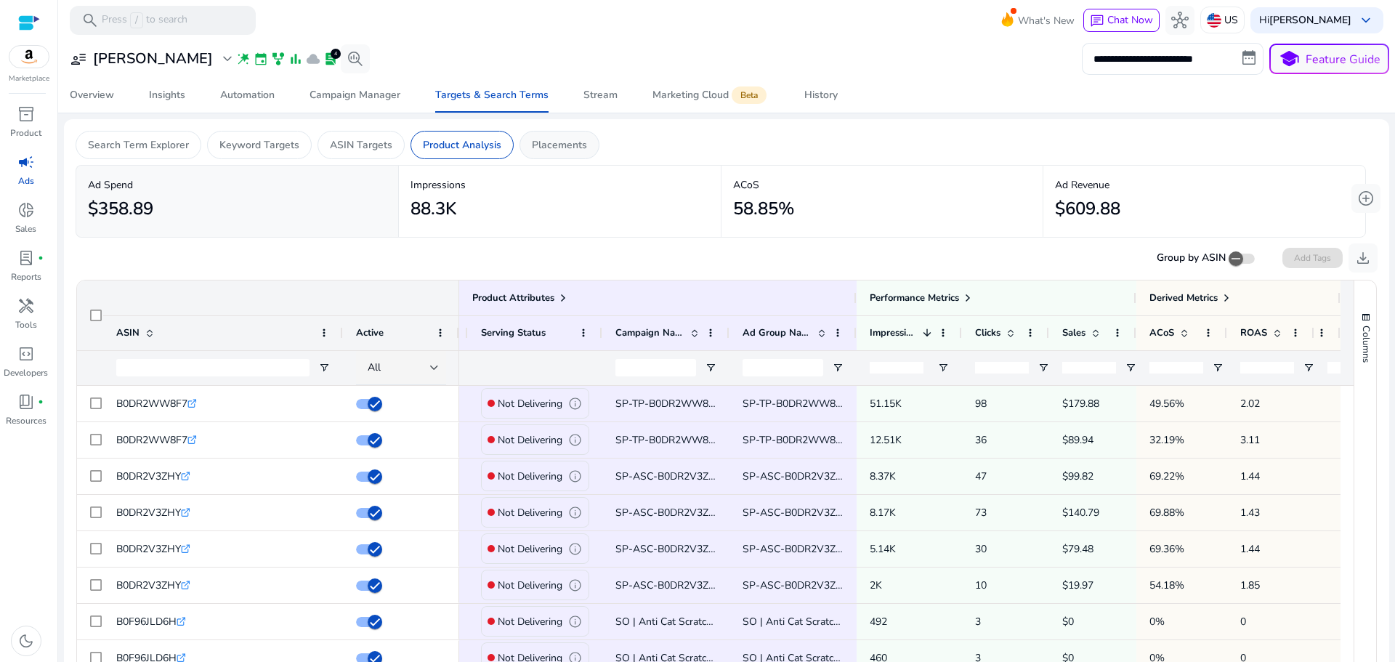
click at [535, 153] on div "Placements" at bounding box center [560, 145] width 80 height 28
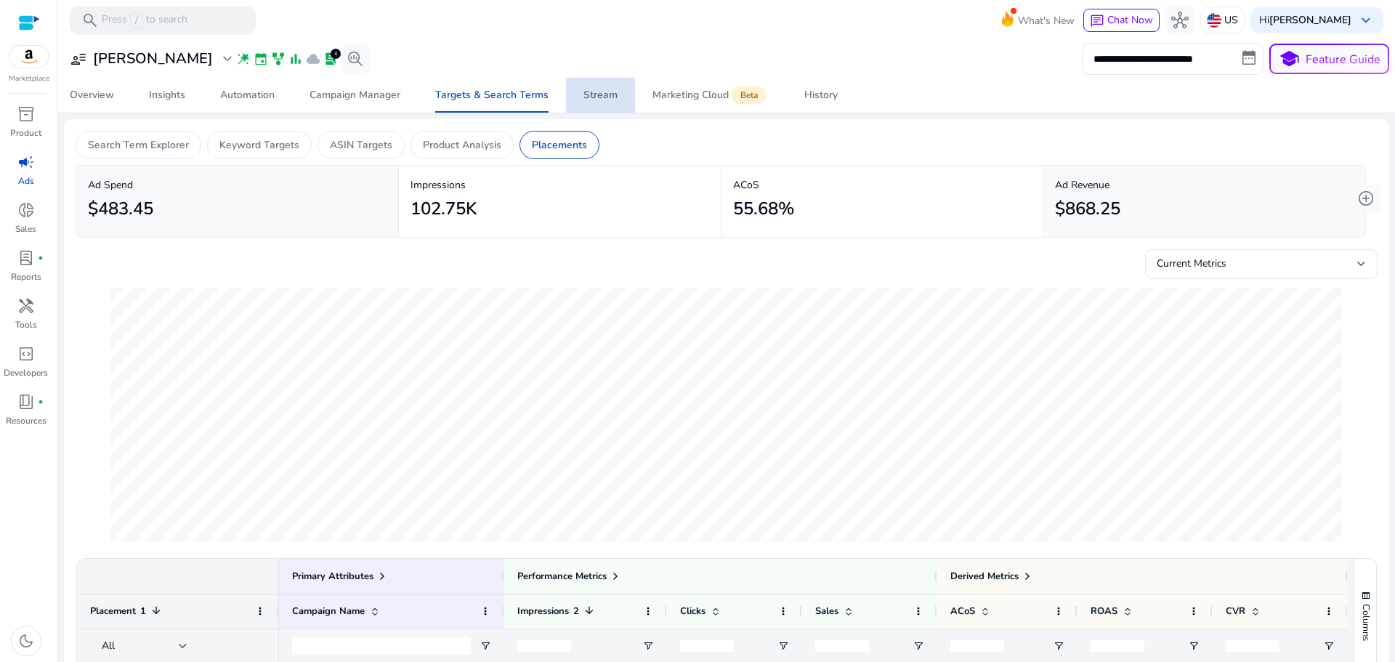
click at [602, 104] on span "Stream" at bounding box center [600, 95] width 34 height 35
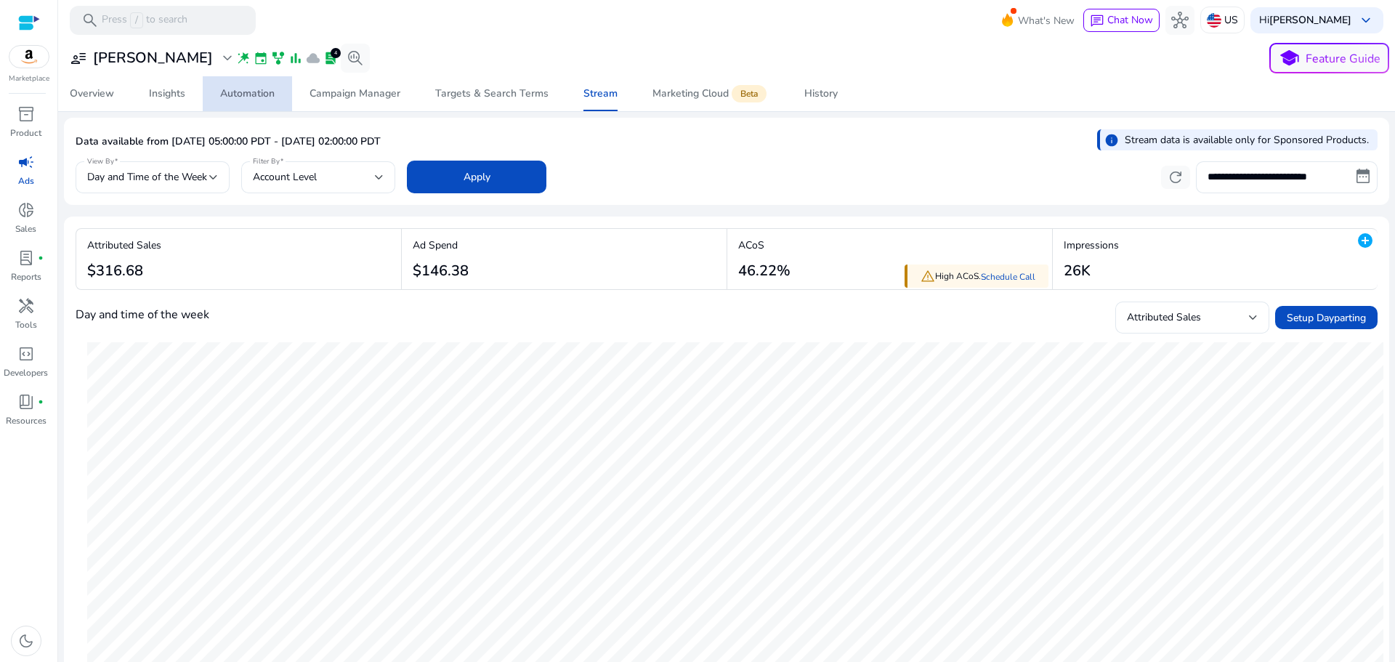
click at [239, 95] on div "Automation" at bounding box center [247, 94] width 54 height 10
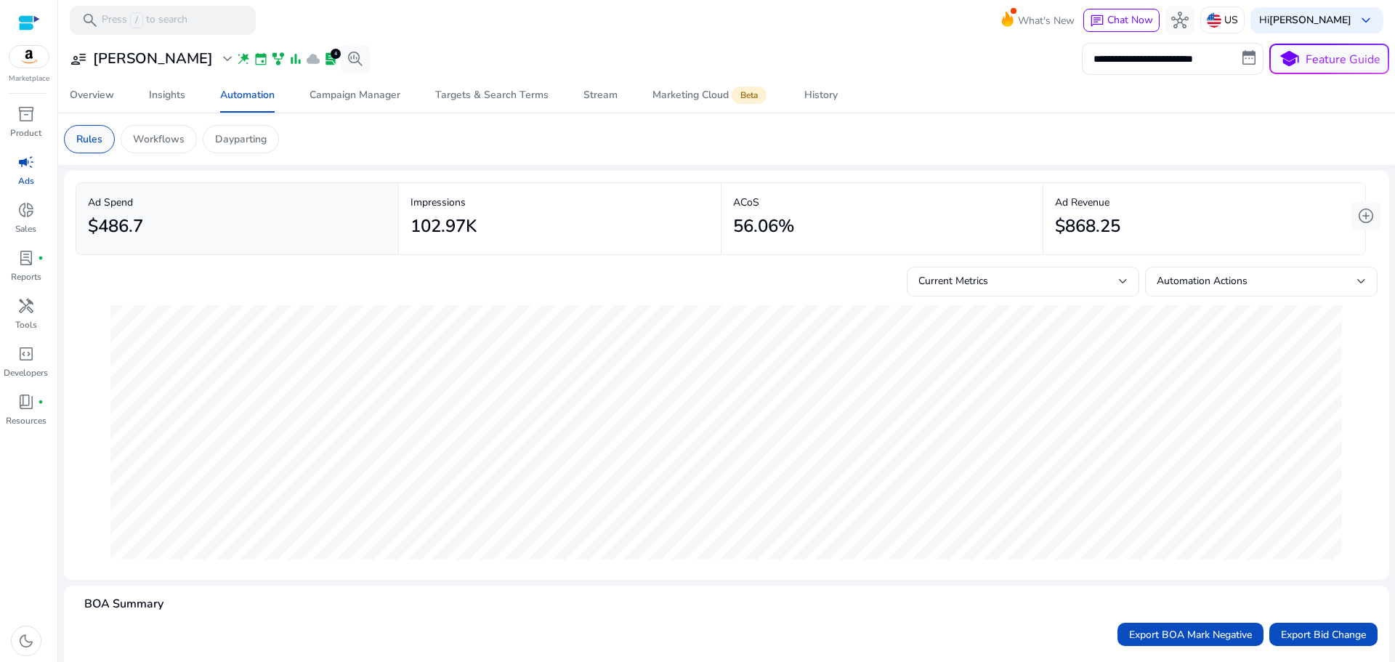
click at [94, 135] on p "Rules" at bounding box center [89, 139] width 26 height 15
click at [1238, 286] on span "Automation Actions" at bounding box center [1202, 281] width 91 height 14
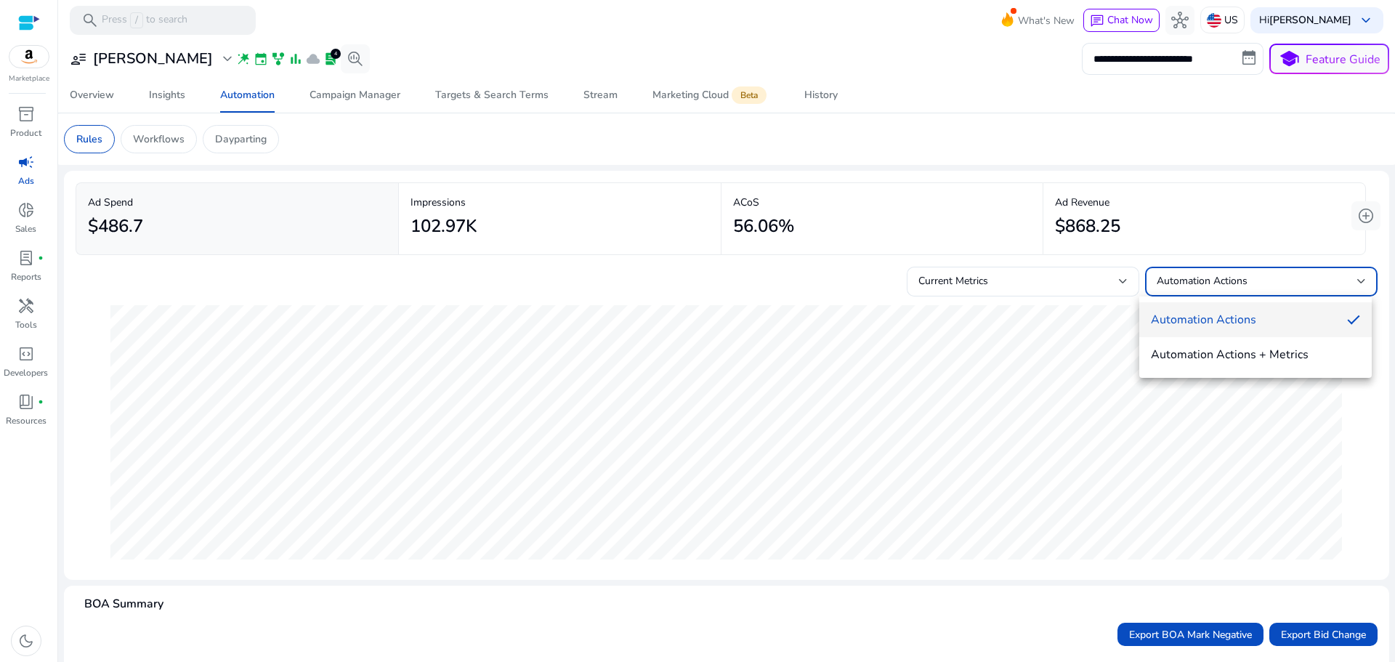
click at [1238, 286] on div at bounding box center [697, 331] width 1395 height 662
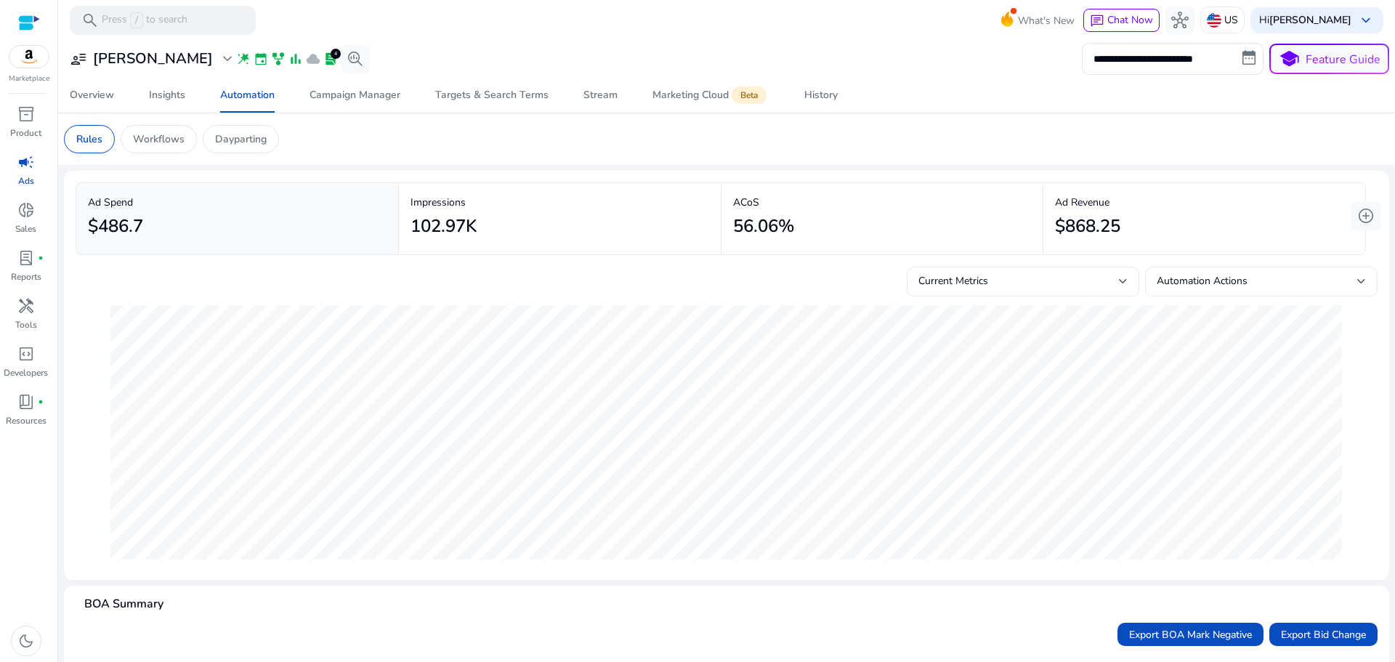
click at [1238, 286] on span "Automation Actions" at bounding box center [1202, 281] width 91 height 14
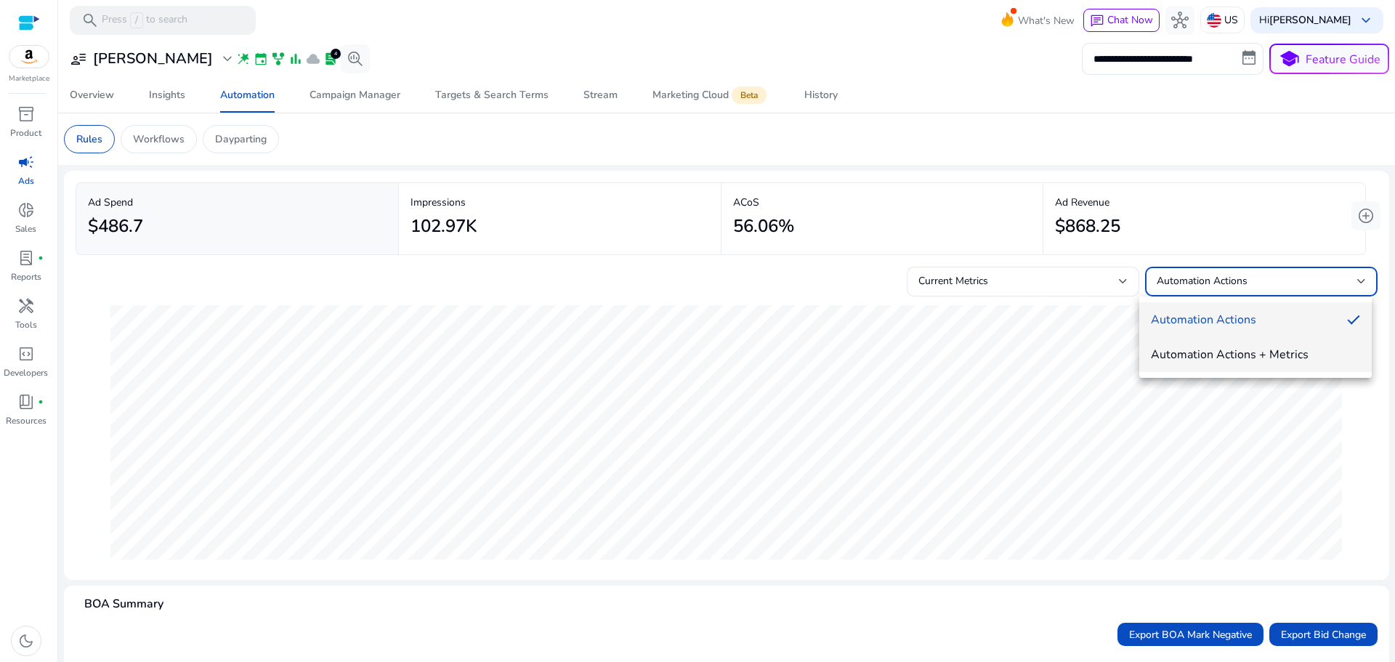
click at [1236, 363] on mat-option "Automation Actions + Metrics" at bounding box center [1255, 354] width 233 height 35
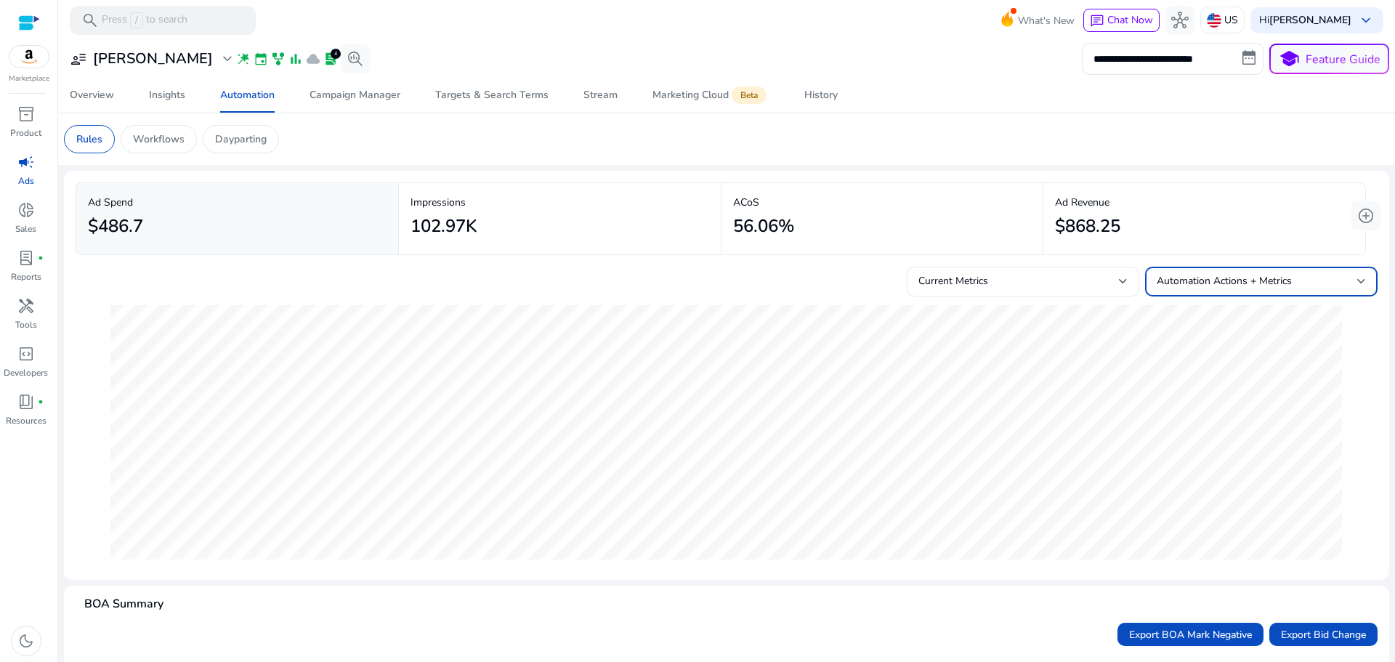
click at [1080, 274] on div "Current Metrics" at bounding box center [1018, 281] width 201 height 16
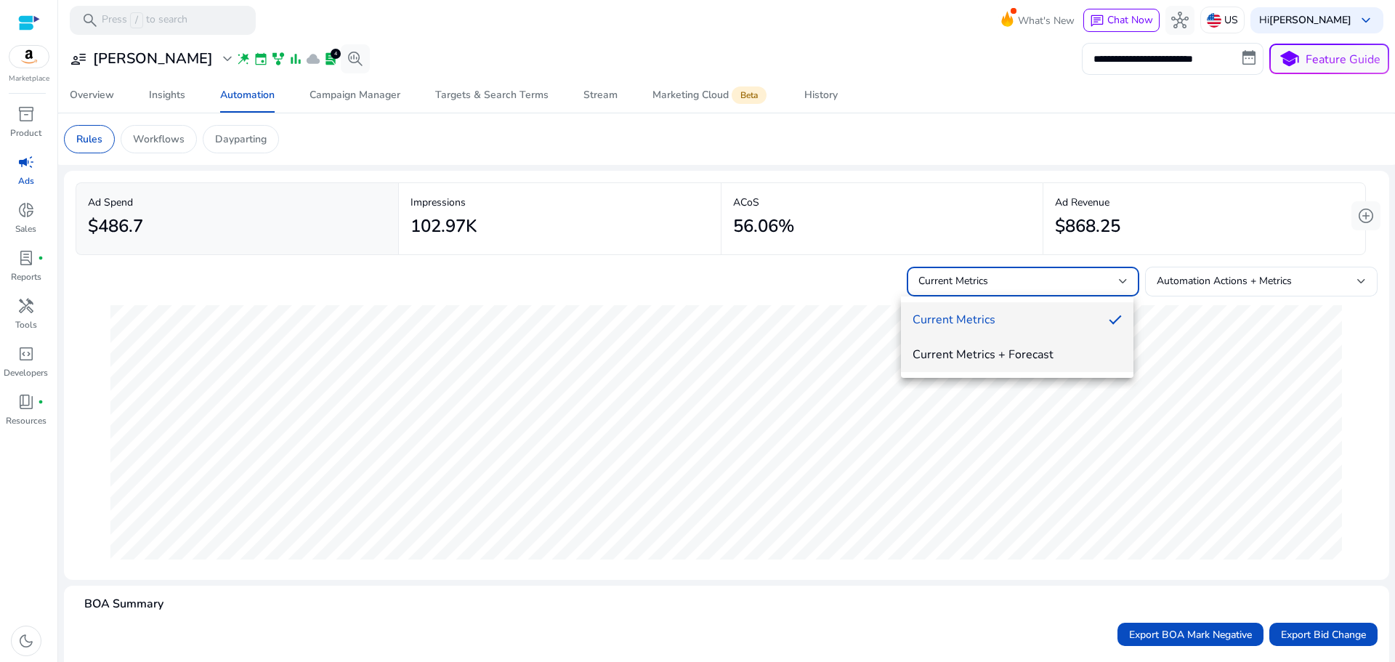
click at [1075, 354] on span "Current Metrics + Forecast" at bounding box center [1017, 355] width 209 height 16
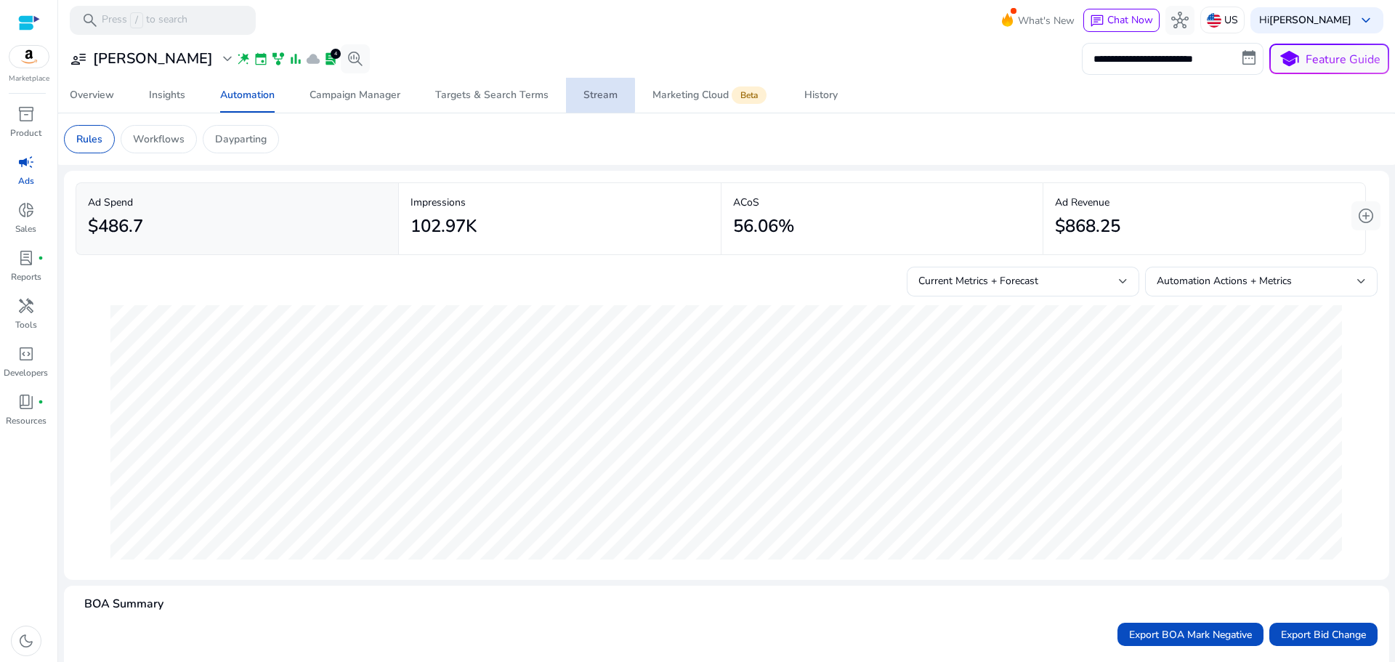
click at [597, 96] on div "Stream" at bounding box center [600, 95] width 34 height 10
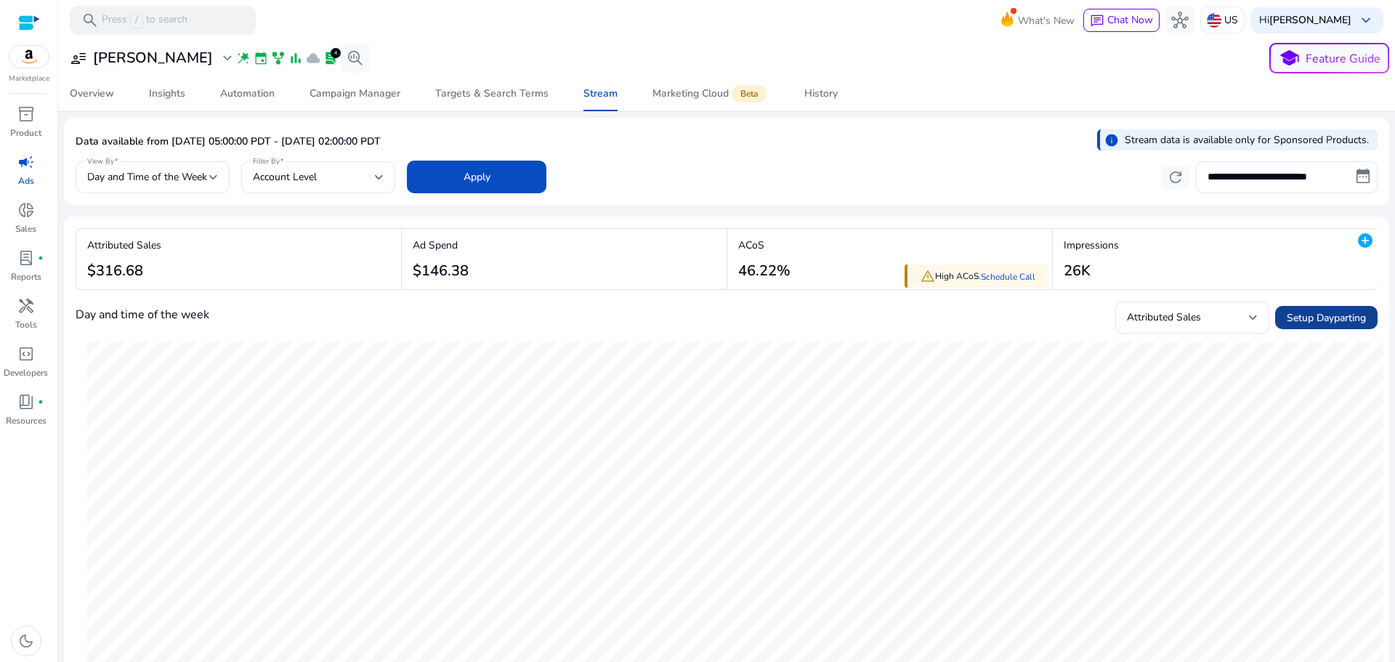
click at [1319, 322] on span "Setup Dayparting" at bounding box center [1326, 317] width 79 height 15
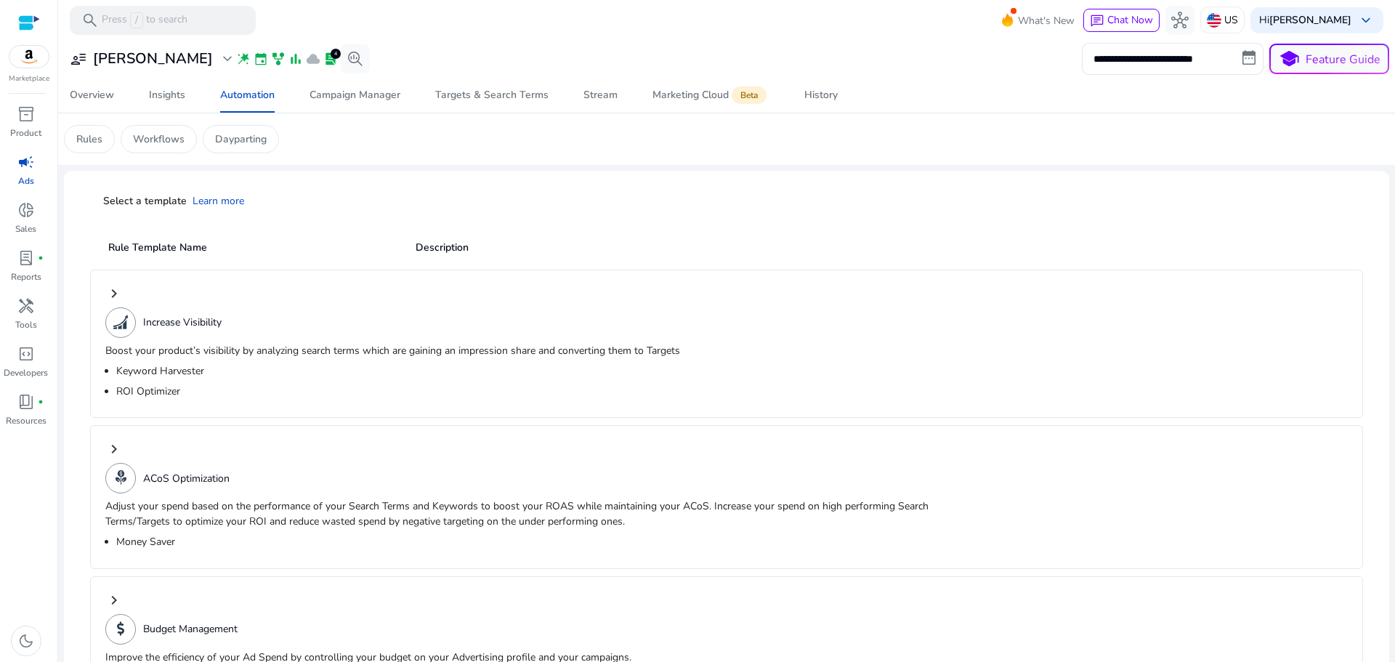
click at [442, 247] on h2 "Description" at bounding box center [853, 247] width 891 height 15
click at [187, 239] on div "Rule Template Name" at bounding box center [249, 245] width 318 height 33
click at [219, 199] on link "Learn more" at bounding box center [219, 201] width 52 height 15
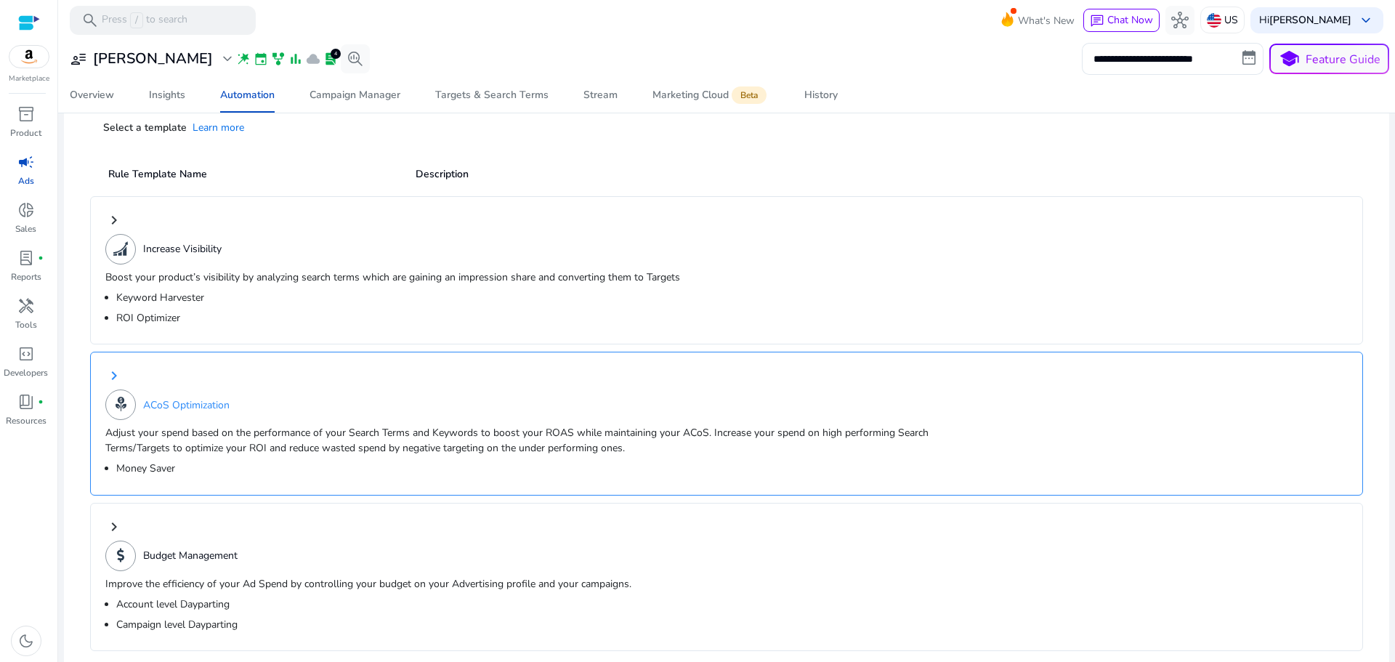
scroll to position [89, 0]
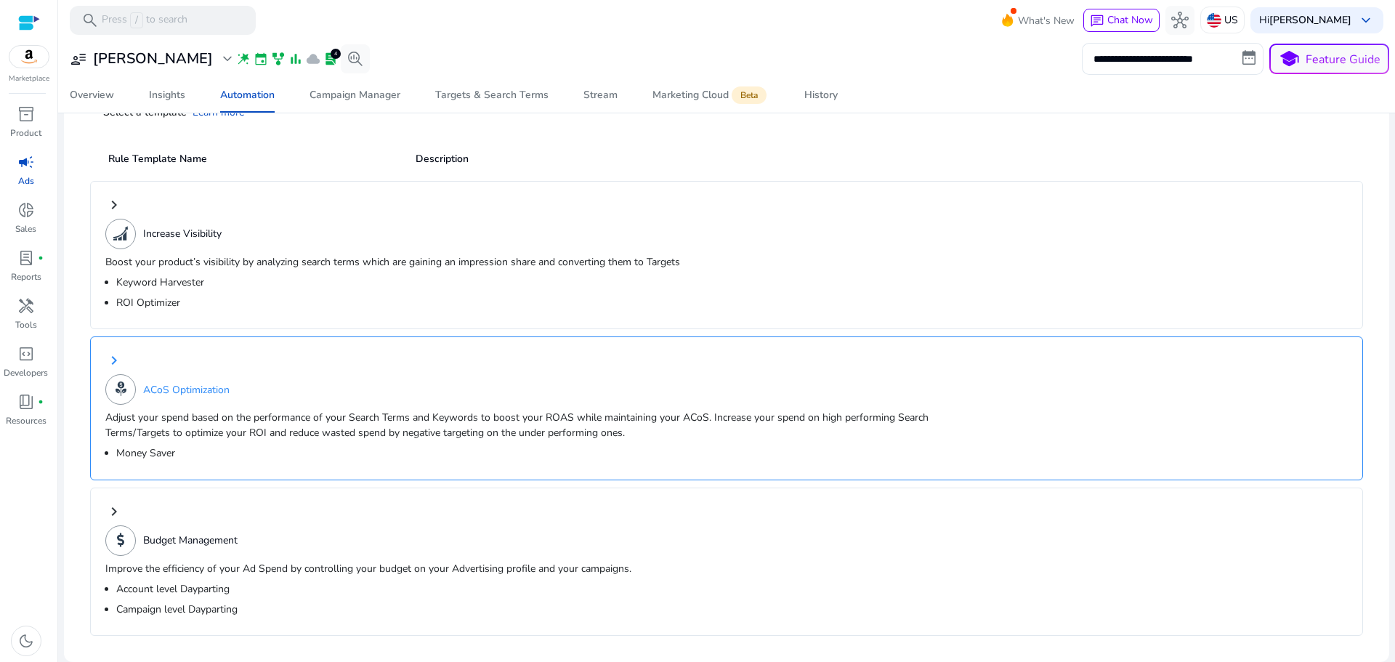
click at [394, 441] on div "Adjust your spend based on the performance of your Search Terms and Keywords to…" at bounding box center [540, 435] width 870 height 51
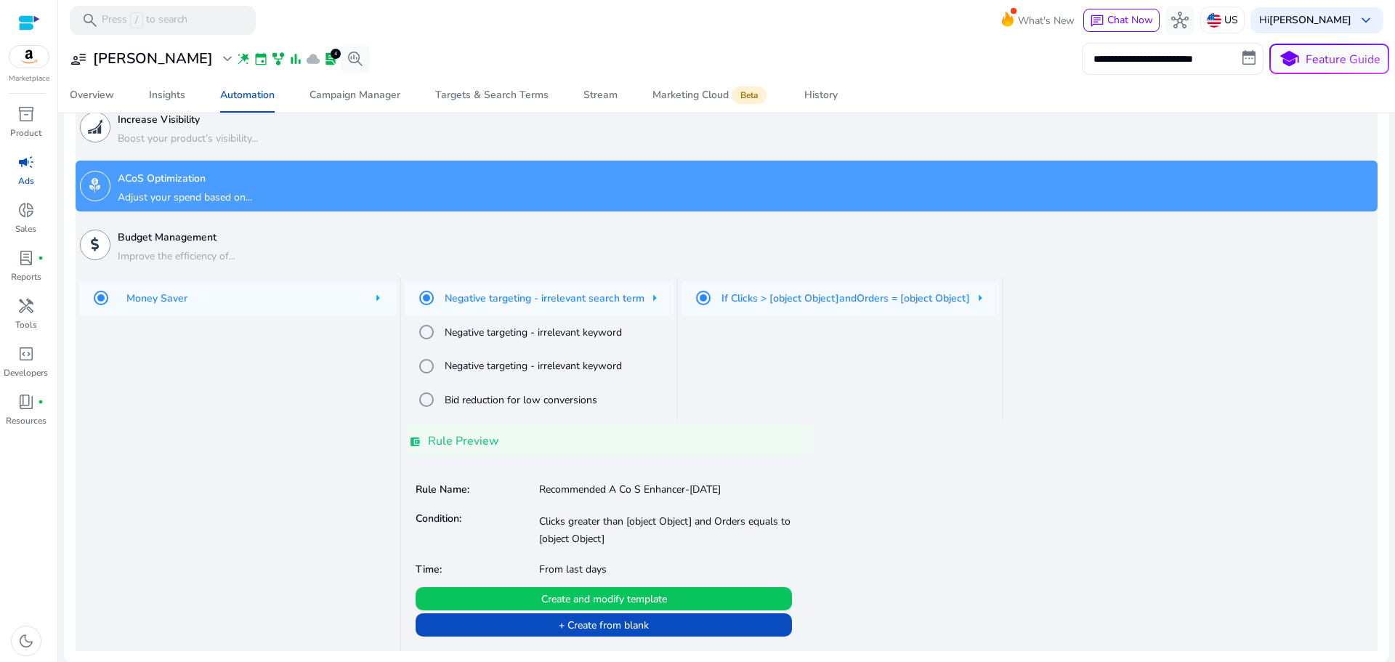
scroll to position [122, 0]
click at [560, 401] on h5 "Bid reduction for low conversions" at bounding box center [521, 399] width 153 height 17
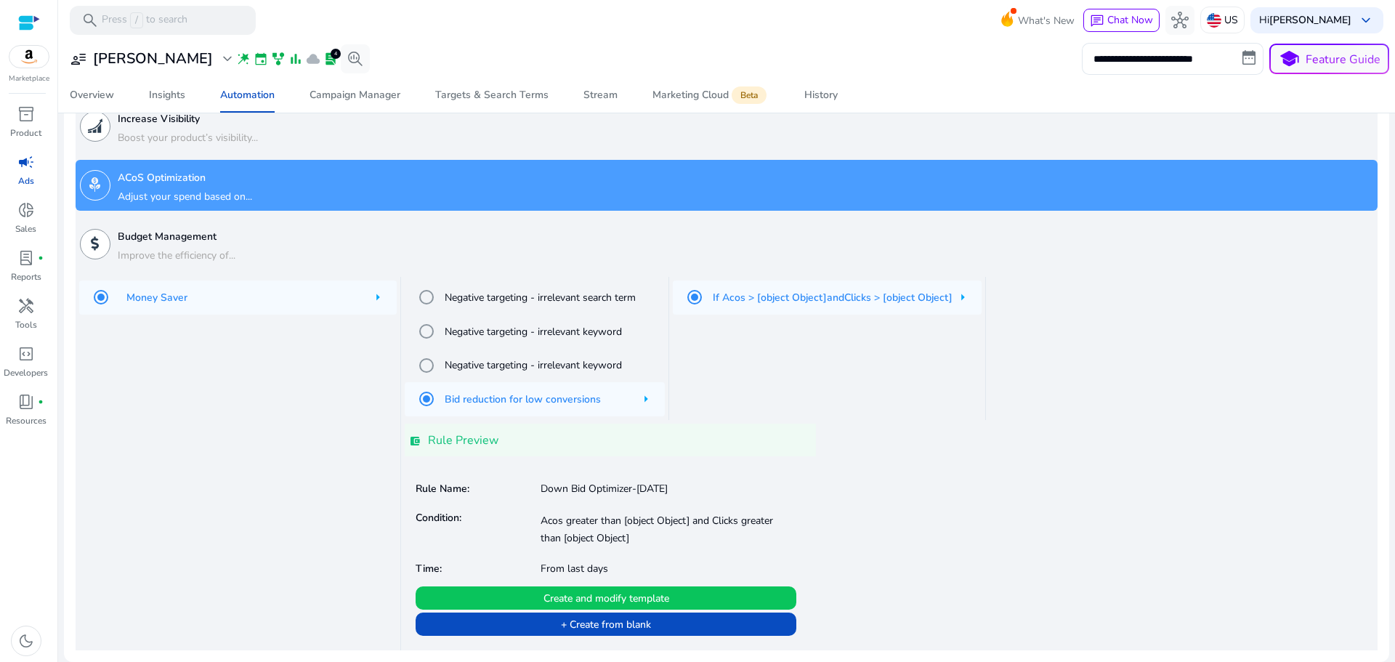
click at [243, 453] on div "Money Saver" at bounding box center [239, 463] width 326 height 373
click at [663, 399] on div "Bid reduction for low conversions" at bounding box center [535, 399] width 260 height 34
click at [642, 398] on div "Bid reduction for low conversions" at bounding box center [535, 399] width 260 height 34
click at [430, 445] on h4 "Rule Preview" at bounding box center [463, 441] width 70 height 14
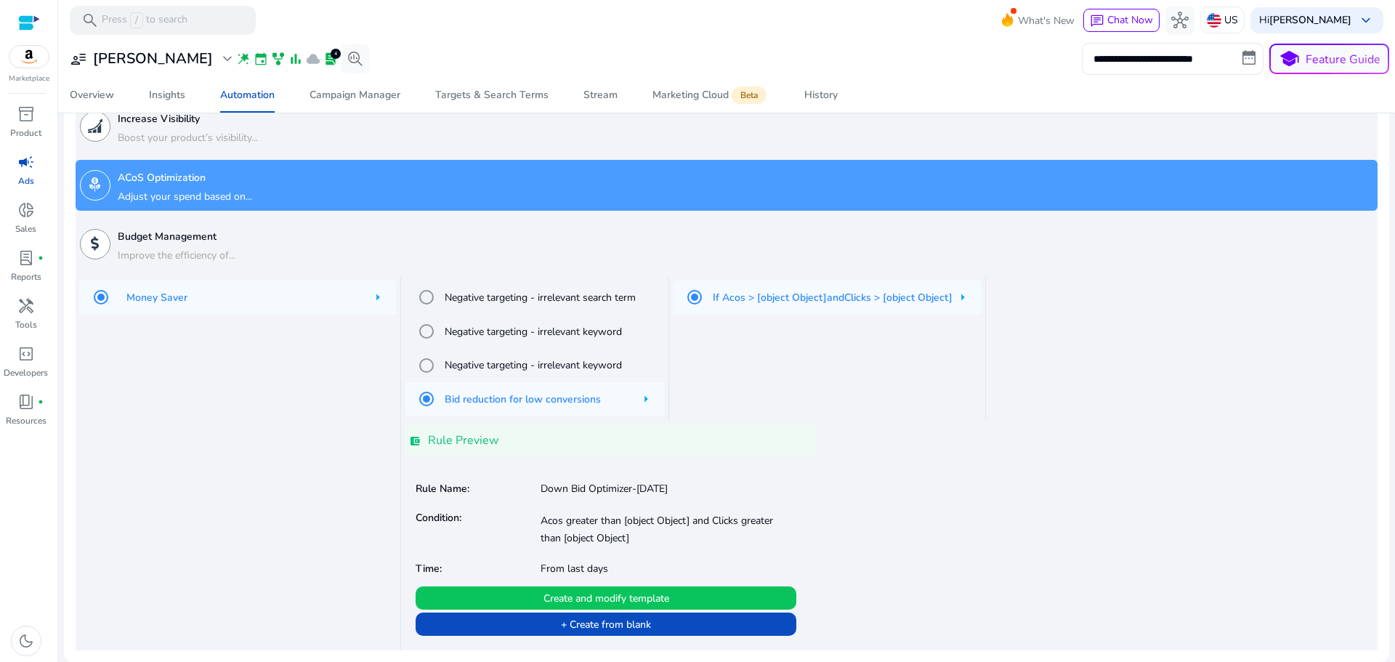
click at [188, 243] on div "Budget Management Improve the efficiency of..." at bounding box center [177, 244] width 118 height 46
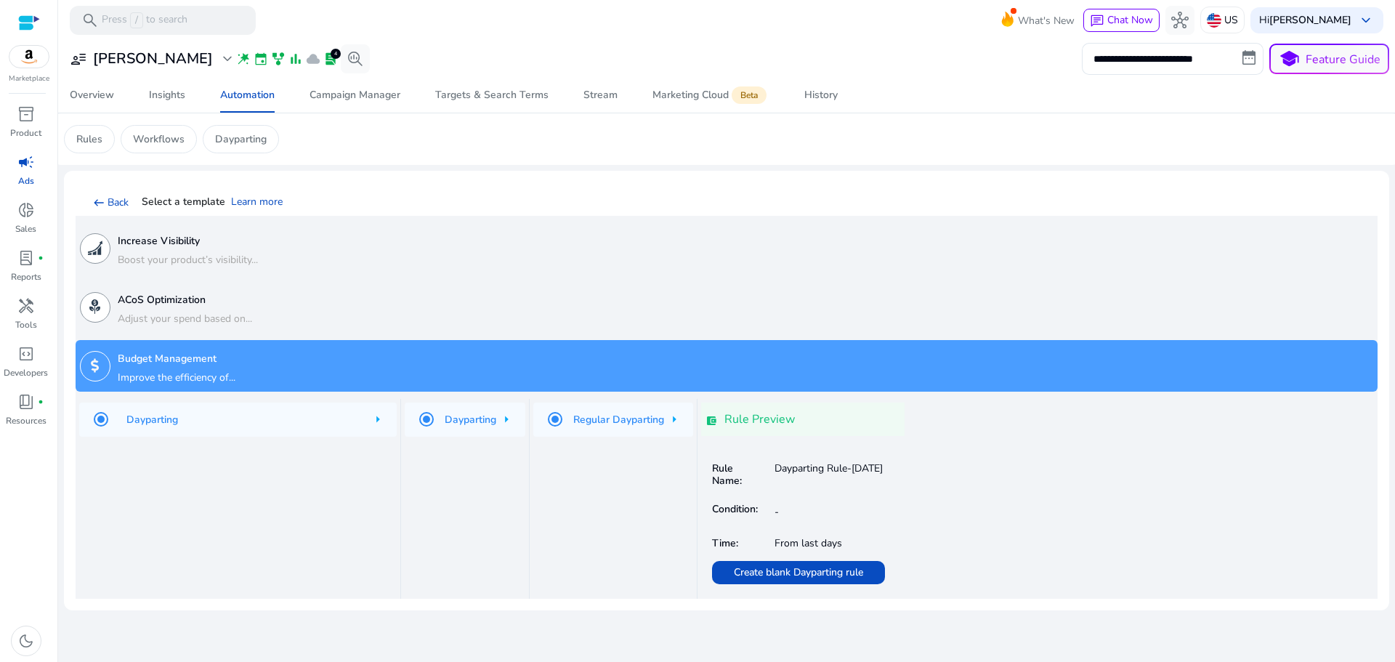
scroll to position [0, 0]
click at [191, 298] on h3 "ACoS Optimization" at bounding box center [185, 300] width 134 height 12
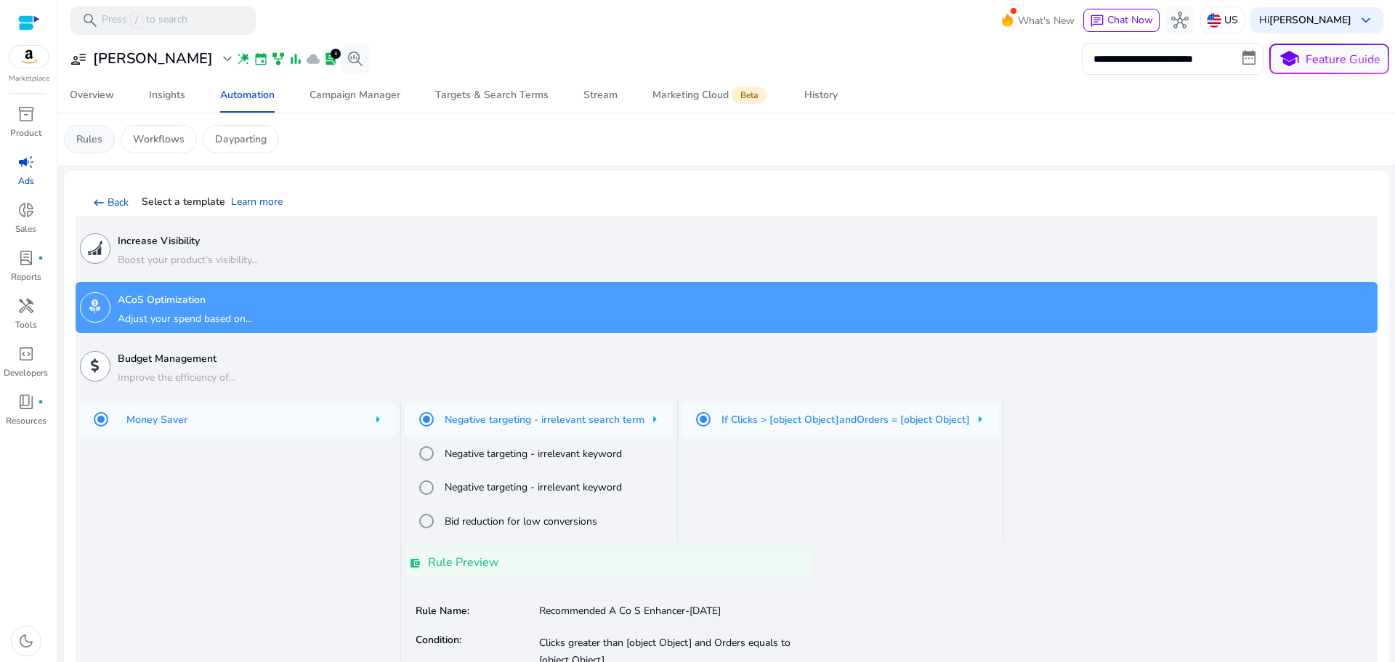
click at [89, 147] on div "Rules" at bounding box center [89, 139] width 51 height 28
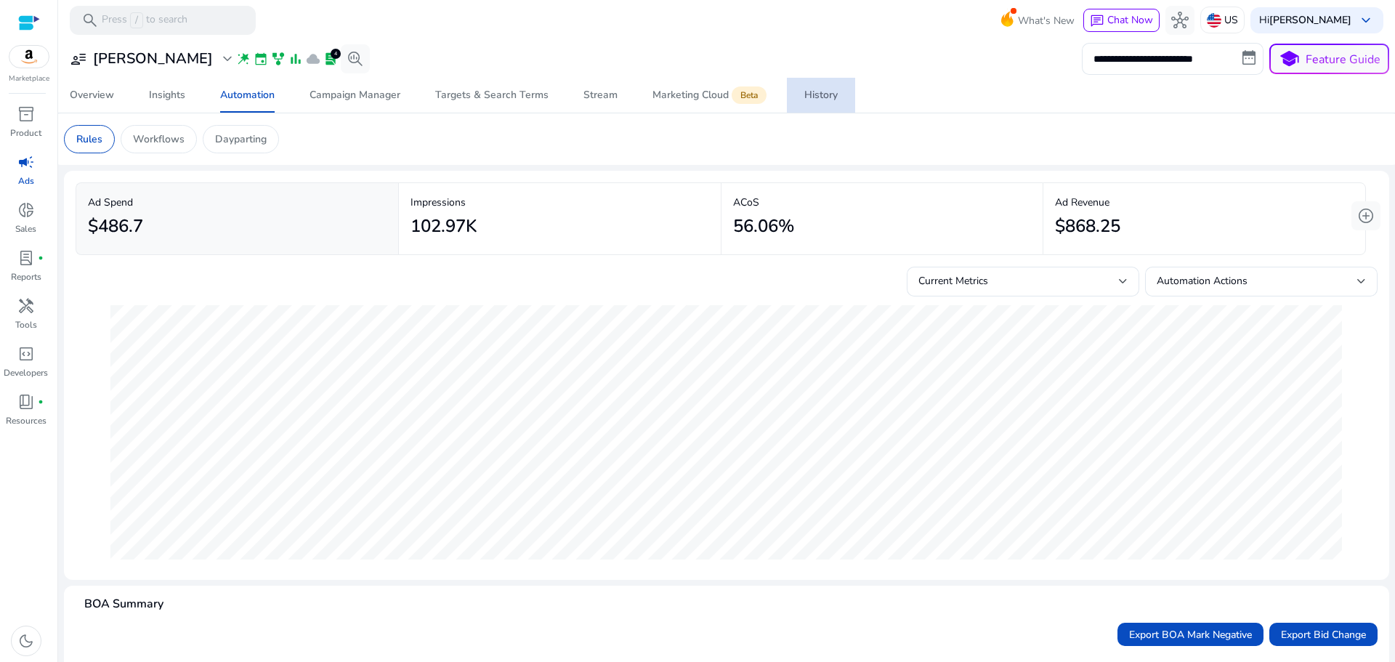
click at [791, 92] on link "History" at bounding box center [821, 95] width 68 height 35
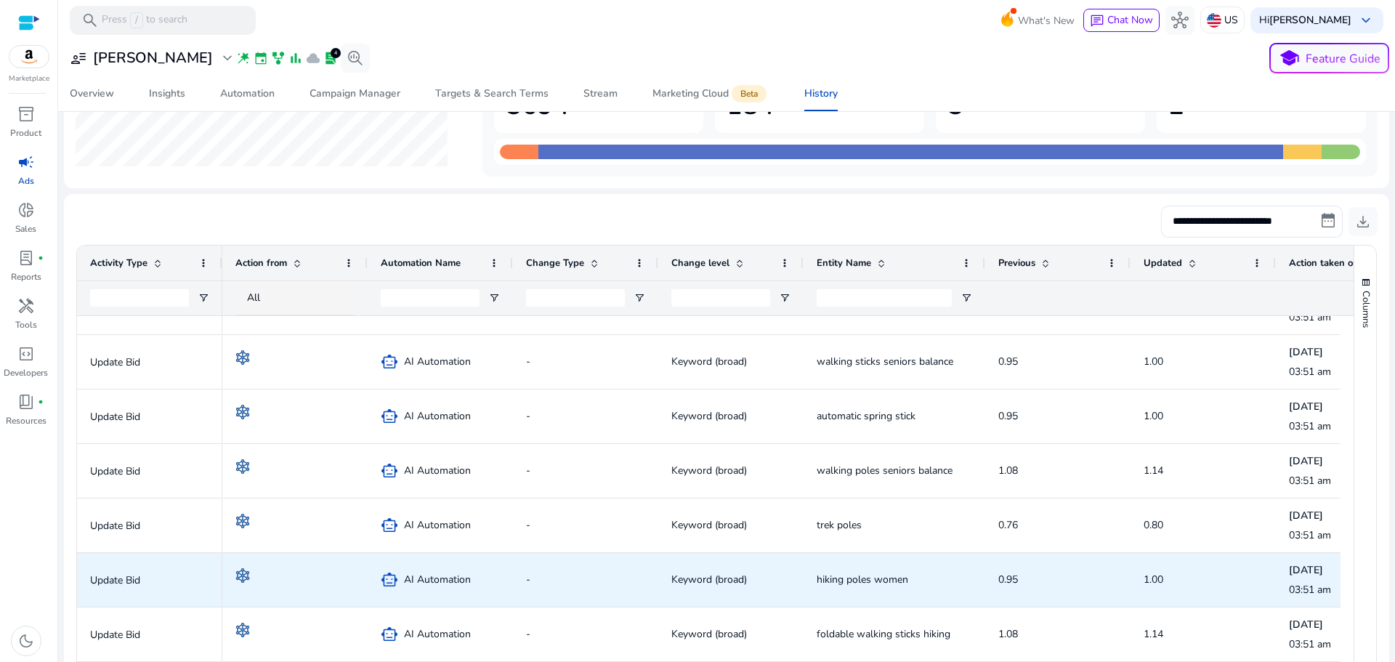
scroll to position [1522, 0]
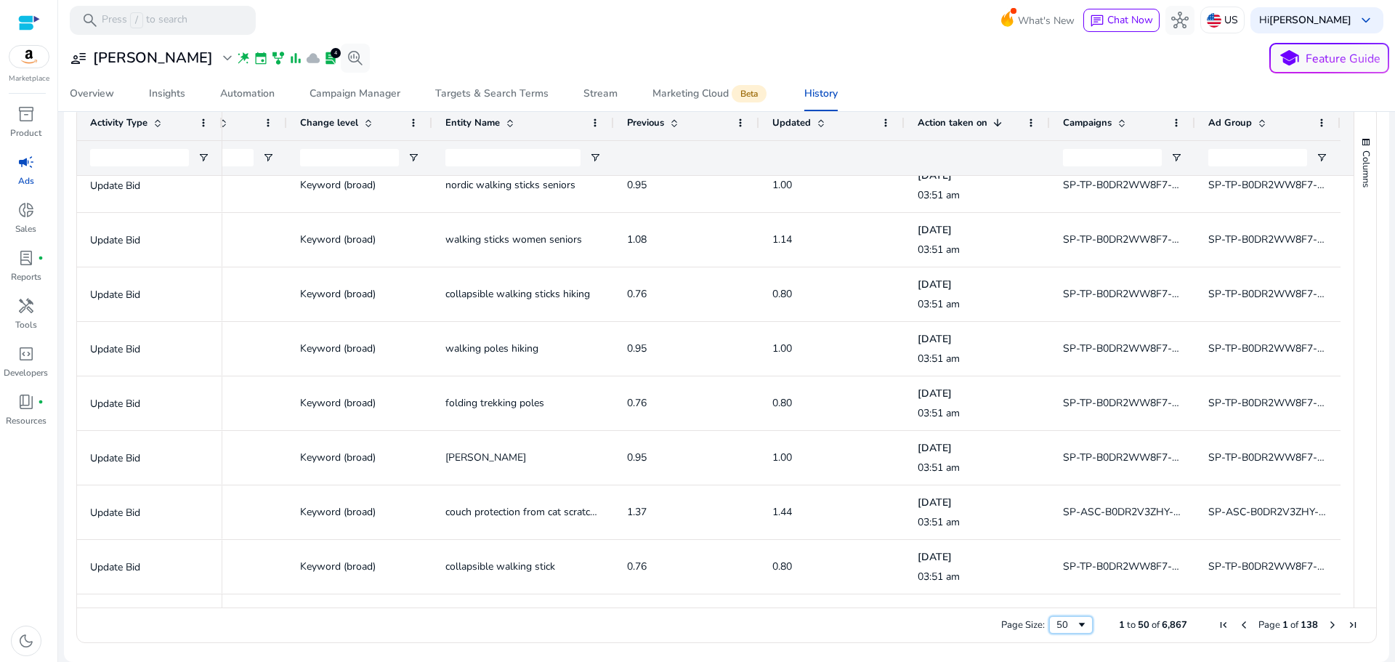
click at [1064, 631] on div "50" at bounding box center [1066, 624] width 20 height 13
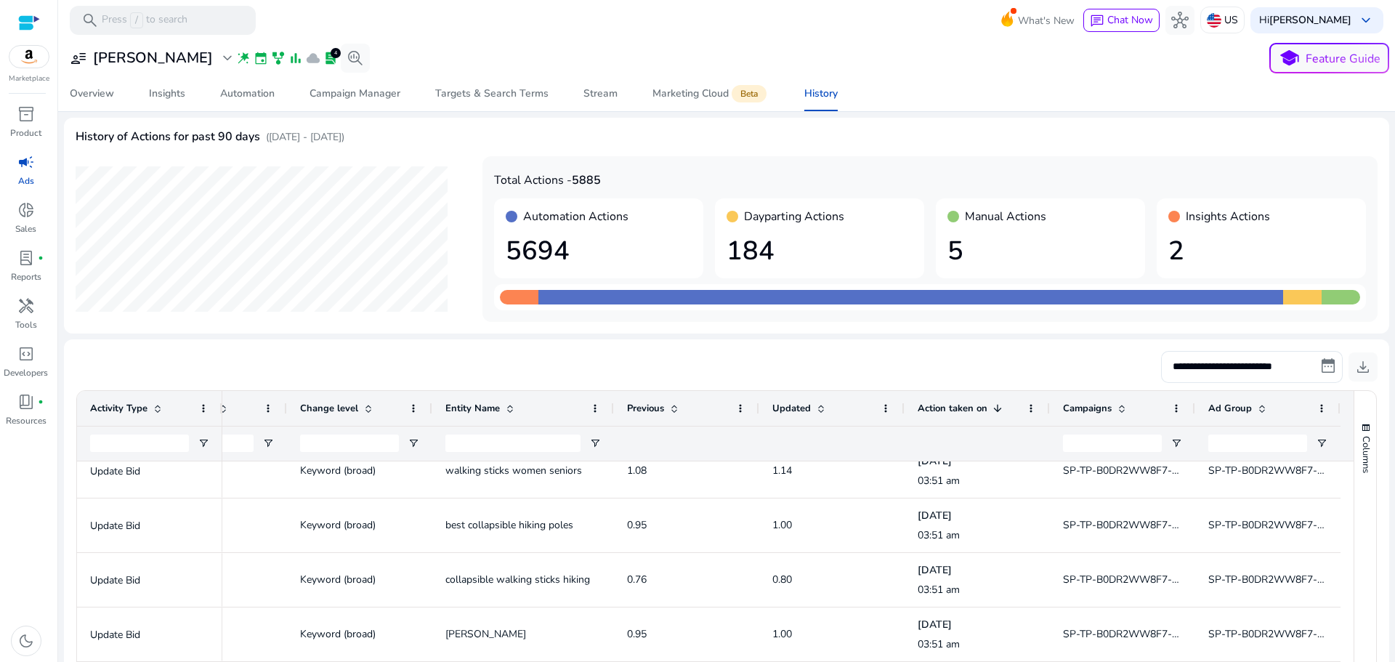
click at [728, 249] on h1 "184" at bounding box center [820, 250] width 186 height 31
click at [995, 222] on h4 "Manual Actions" at bounding box center [1005, 217] width 81 height 14
click at [1184, 222] on div "Insights Actions" at bounding box center [1261, 217] width 186 height 14
click at [543, 254] on h1 "5694" at bounding box center [599, 250] width 186 height 31
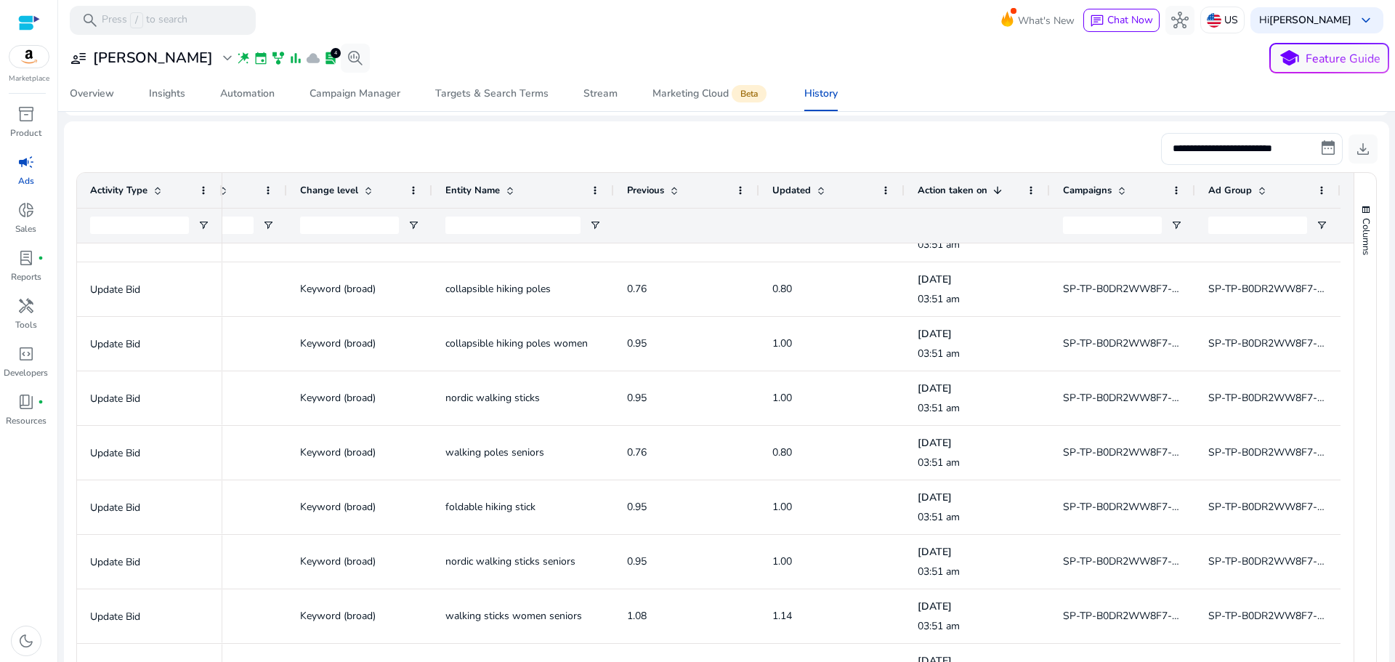
click at [22, 171] on span "campaign" at bounding box center [25, 161] width 17 height 17
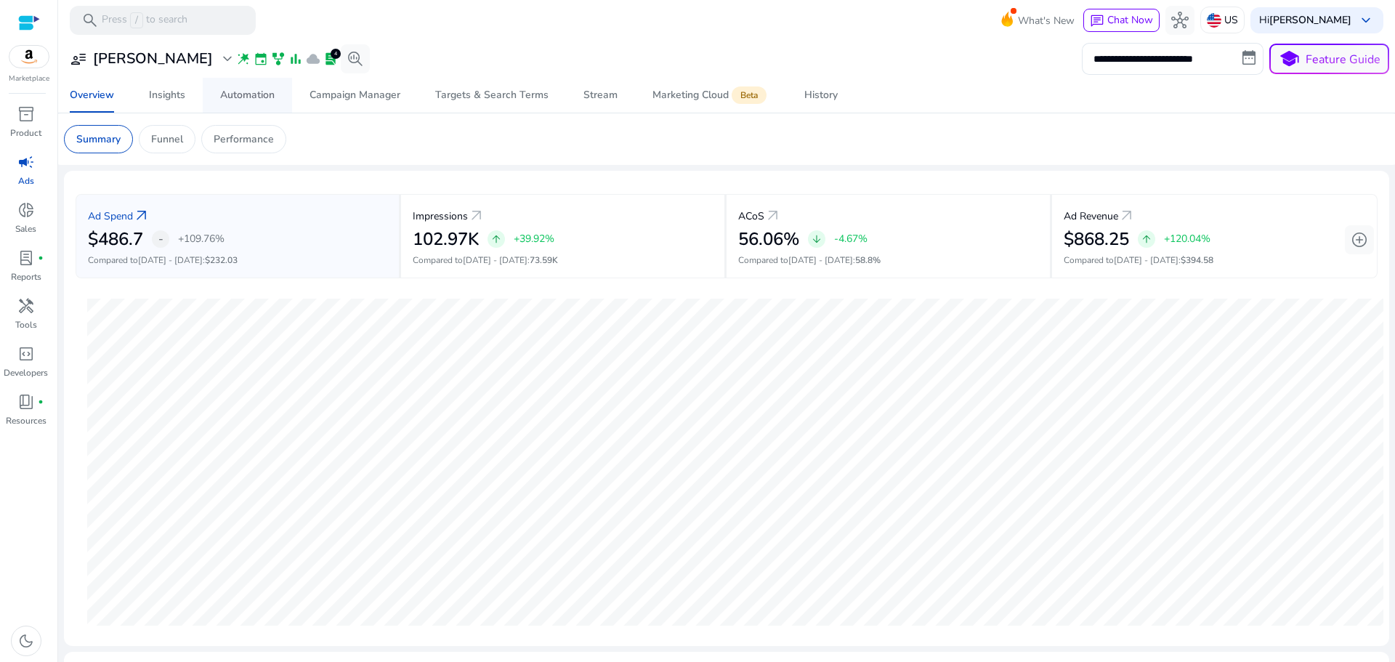
click at [234, 97] on div "Automation" at bounding box center [247, 95] width 54 height 10
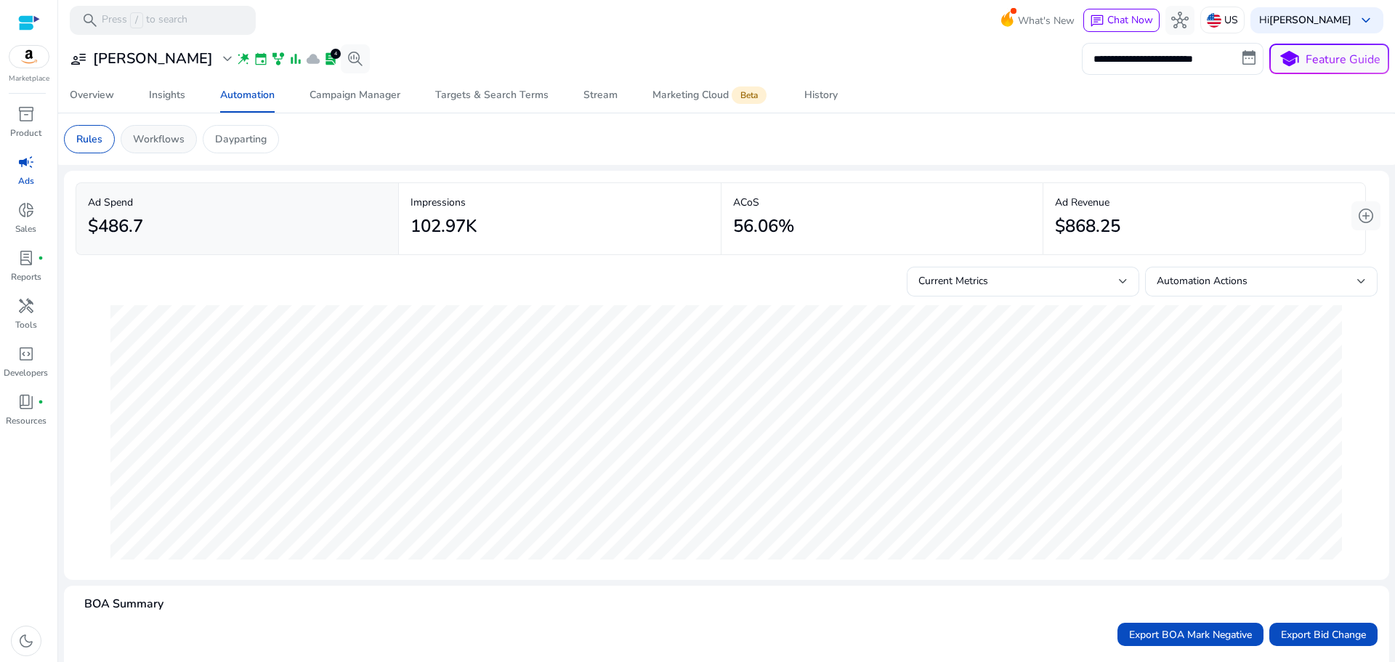
click at [166, 141] on p "Workflows" at bounding box center [159, 139] width 52 height 15
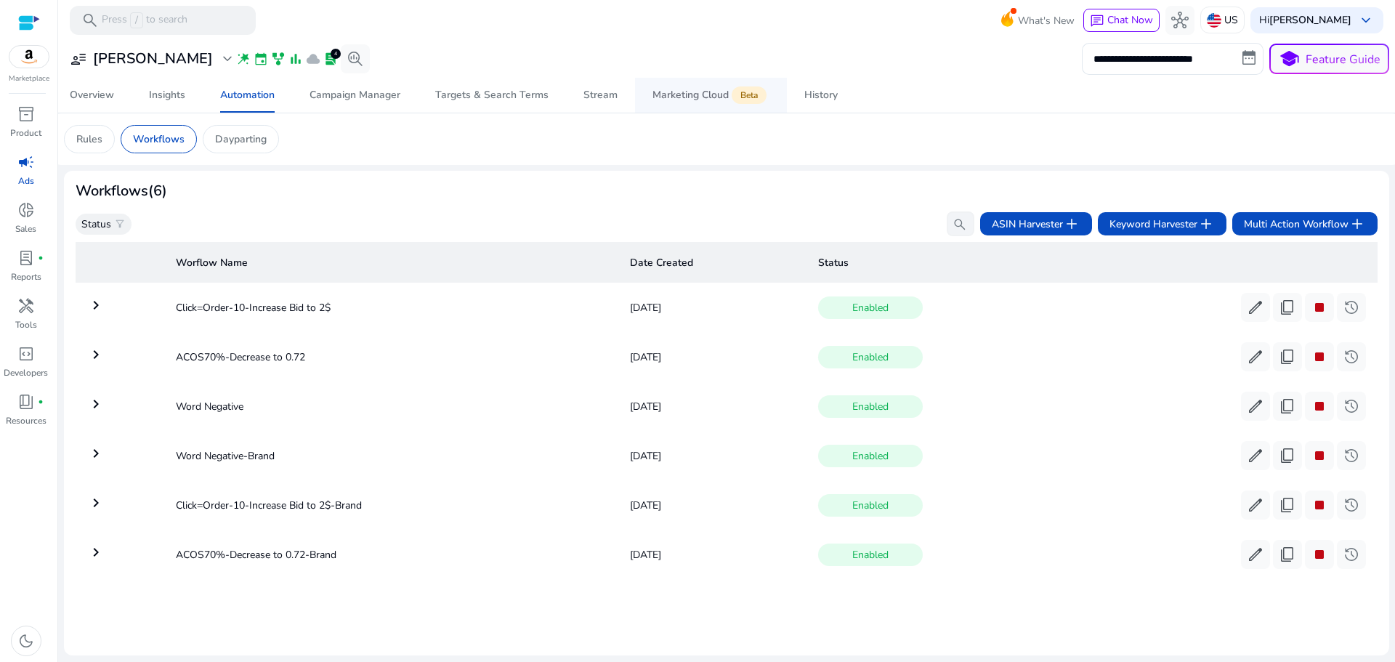
click at [688, 103] on span "Marketing Cloud Beta" at bounding box center [710, 95] width 117 height 35
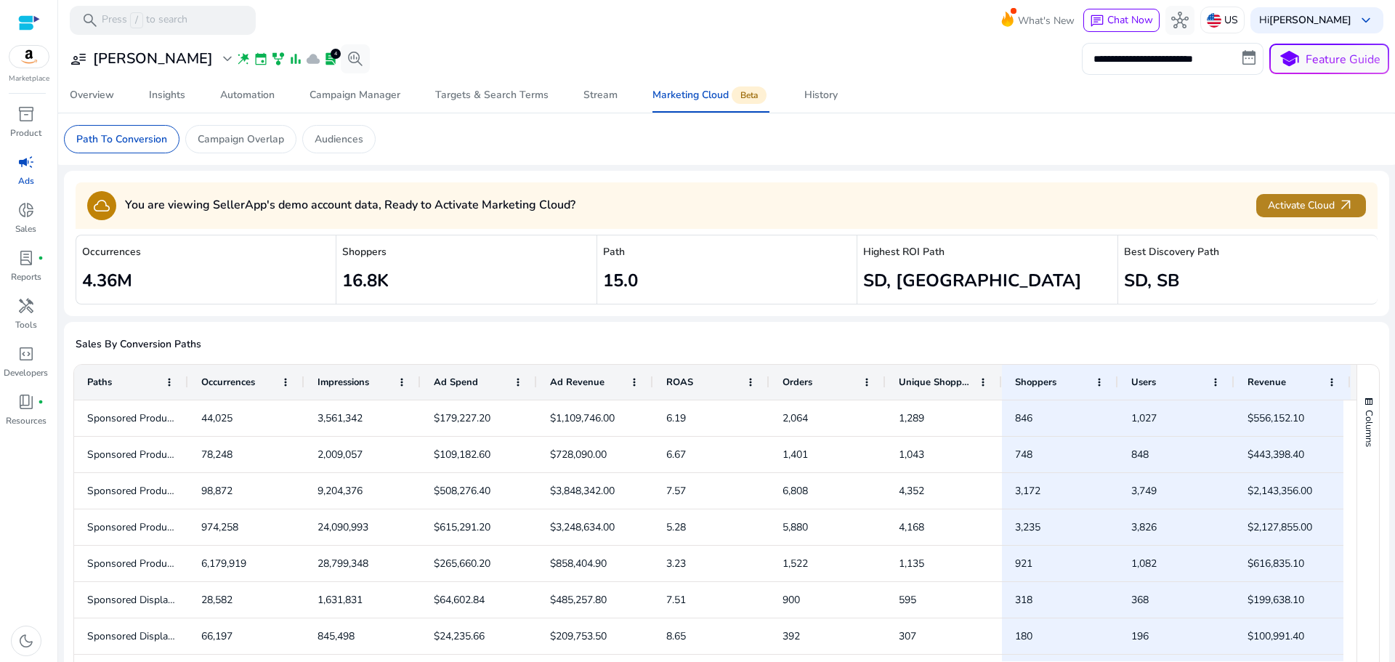
click at [1306, 210] on span "Activate Cloud arrow_outward" at bounding box center [1311, 205] width 86 height 17
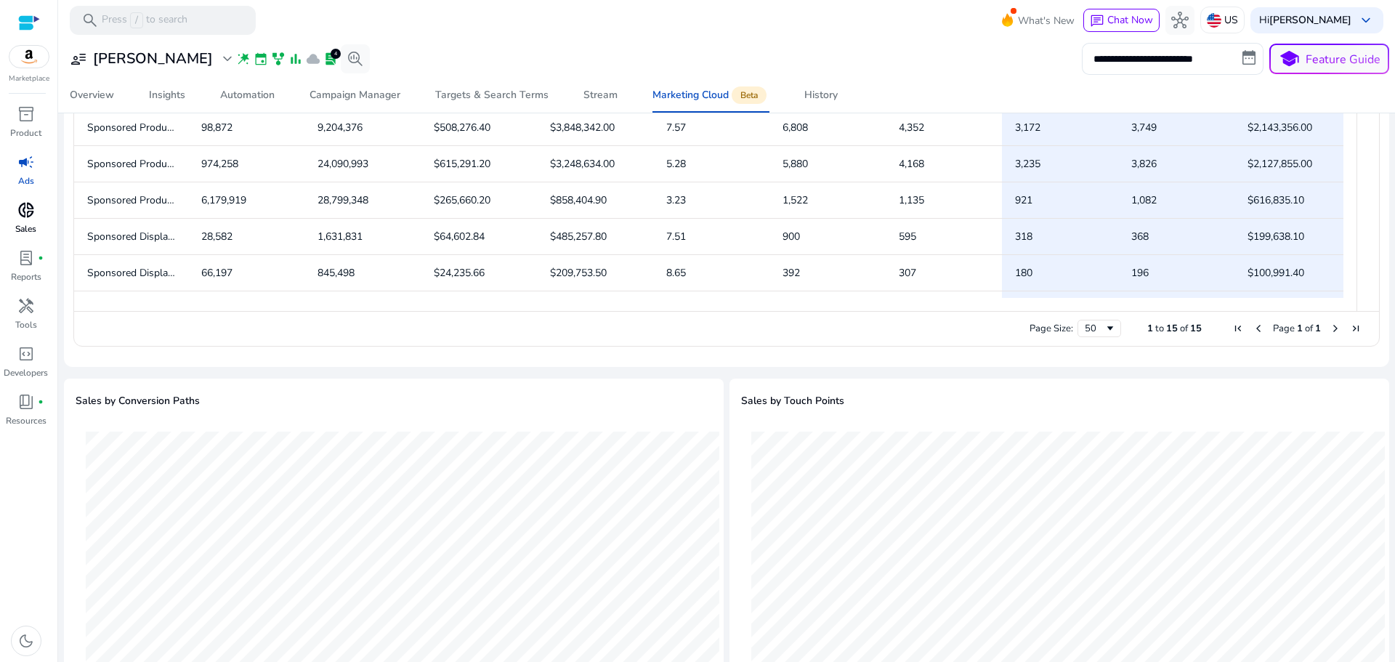
click at [28, 224] on p "Sales" at bounding box center [25, 228] width 21 height 13
